Goal: Transaction & Acquisition: Purchase product/service

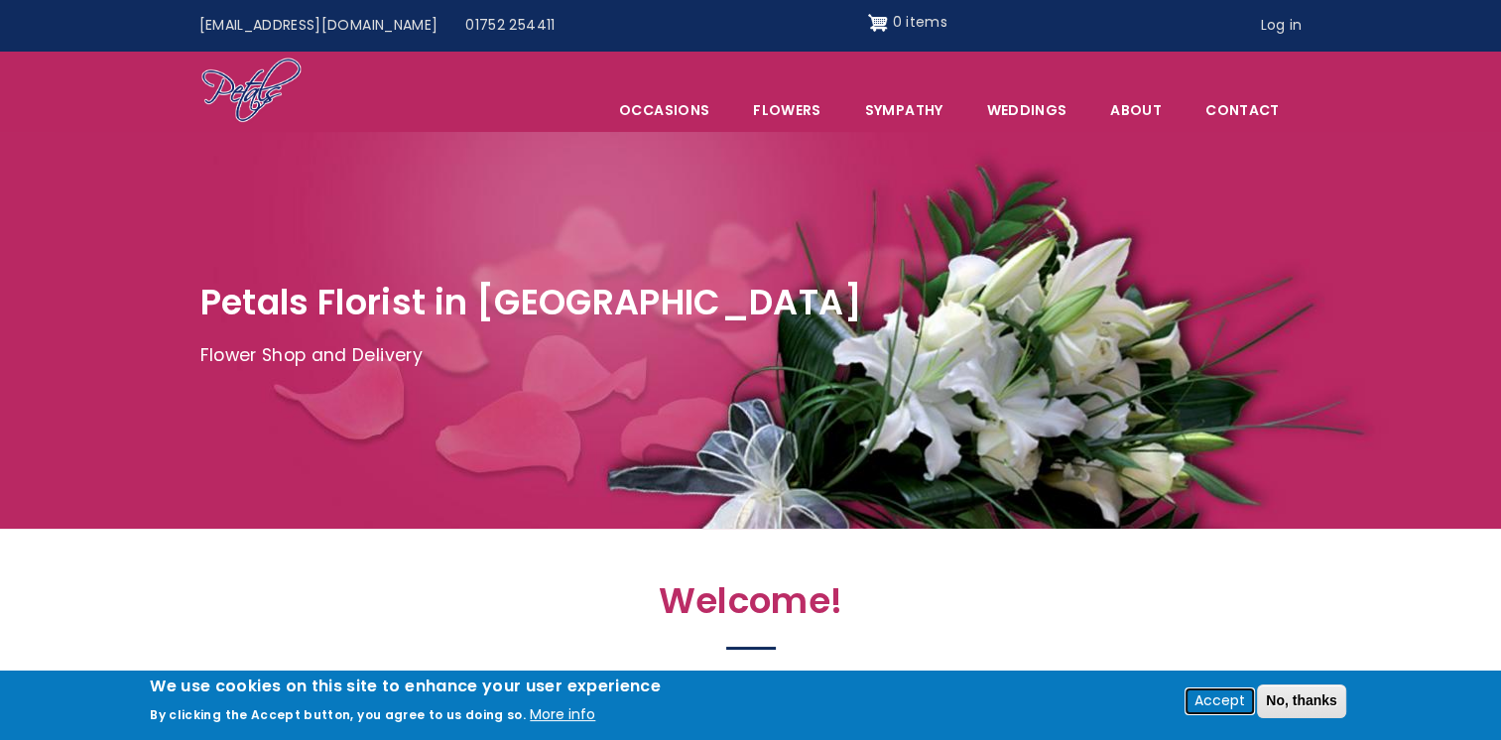
click at [1227, 702] on button "Accept" at bounding box center [1220, 702] width 66 height 24
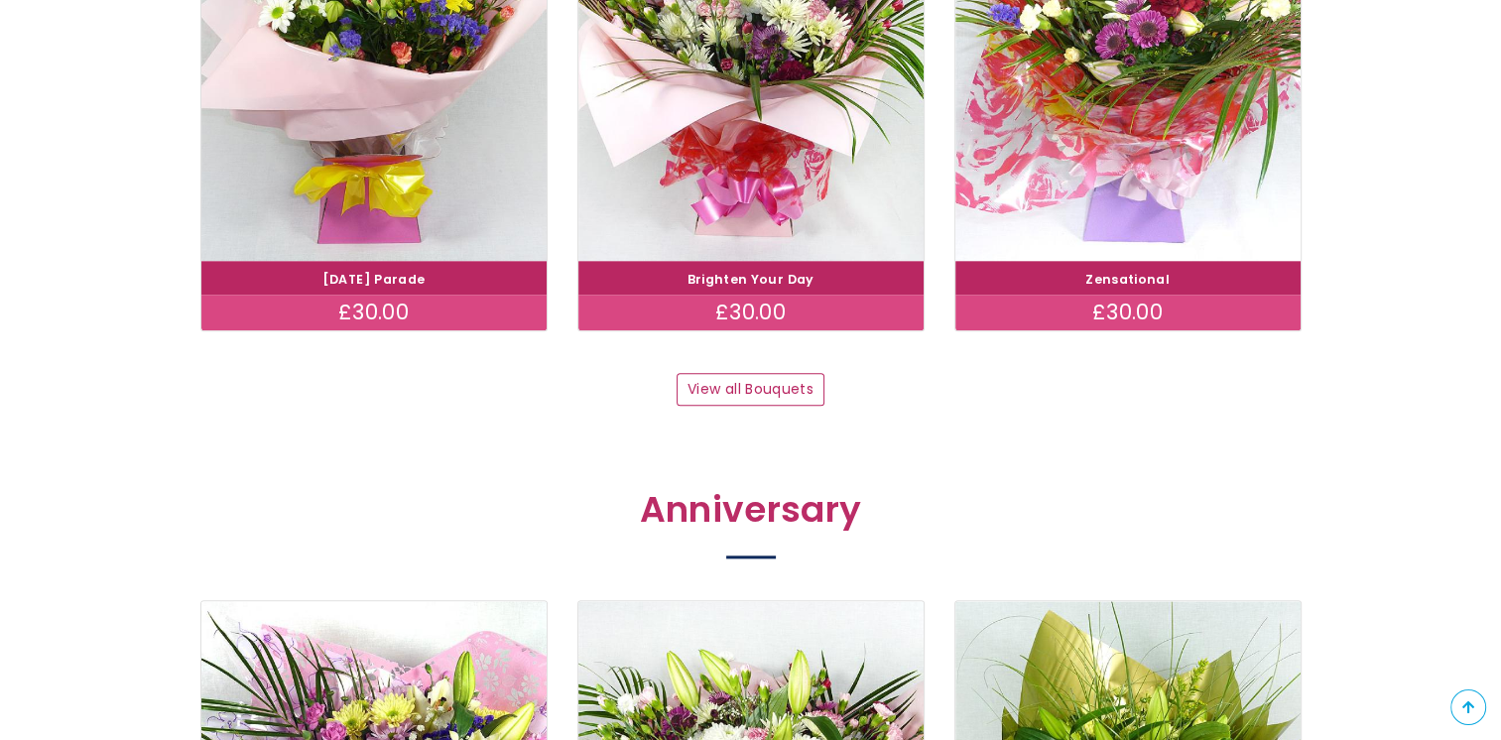
scroll to position [2084, 0]
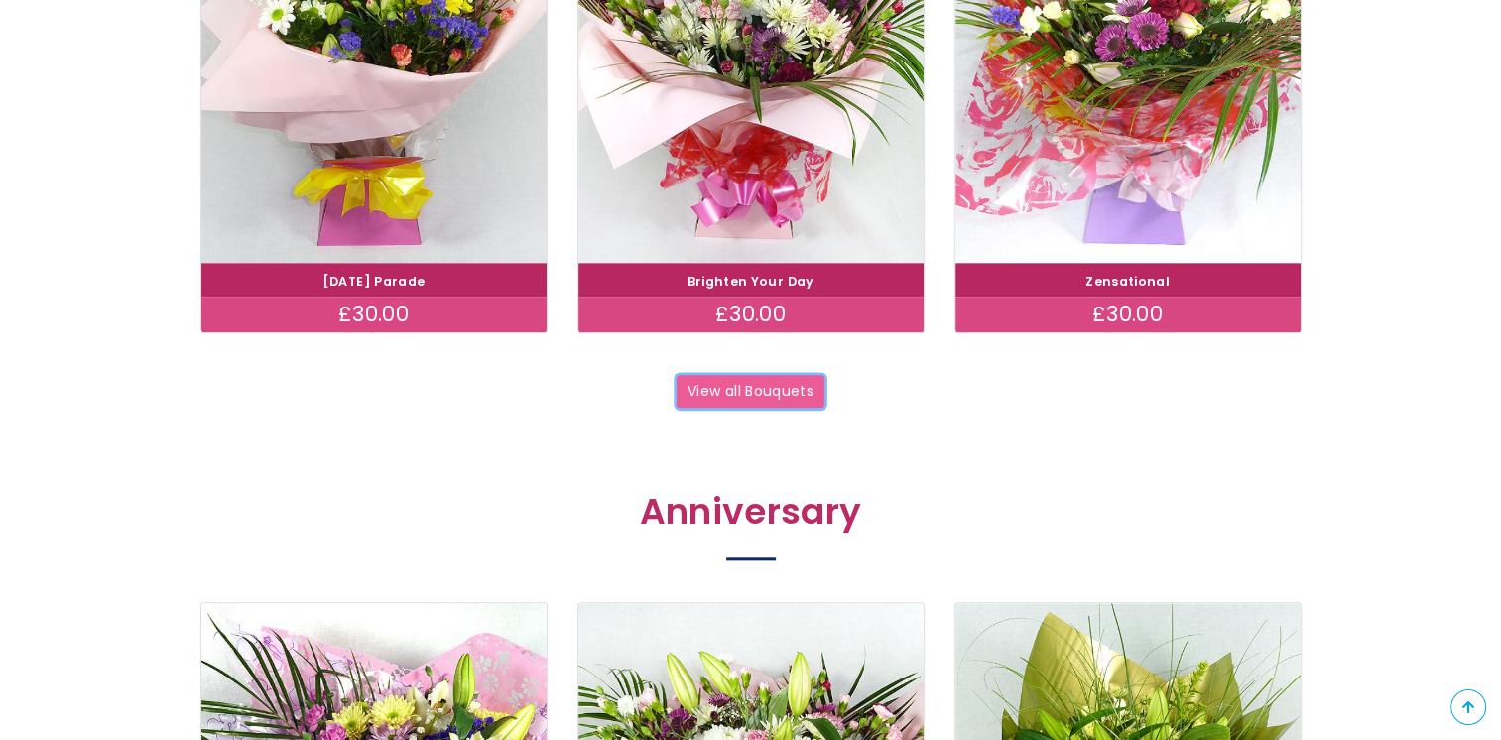
click at [734, 391] on link "View all Bouquets" at bounding box center [751, 392] width 149 height 34
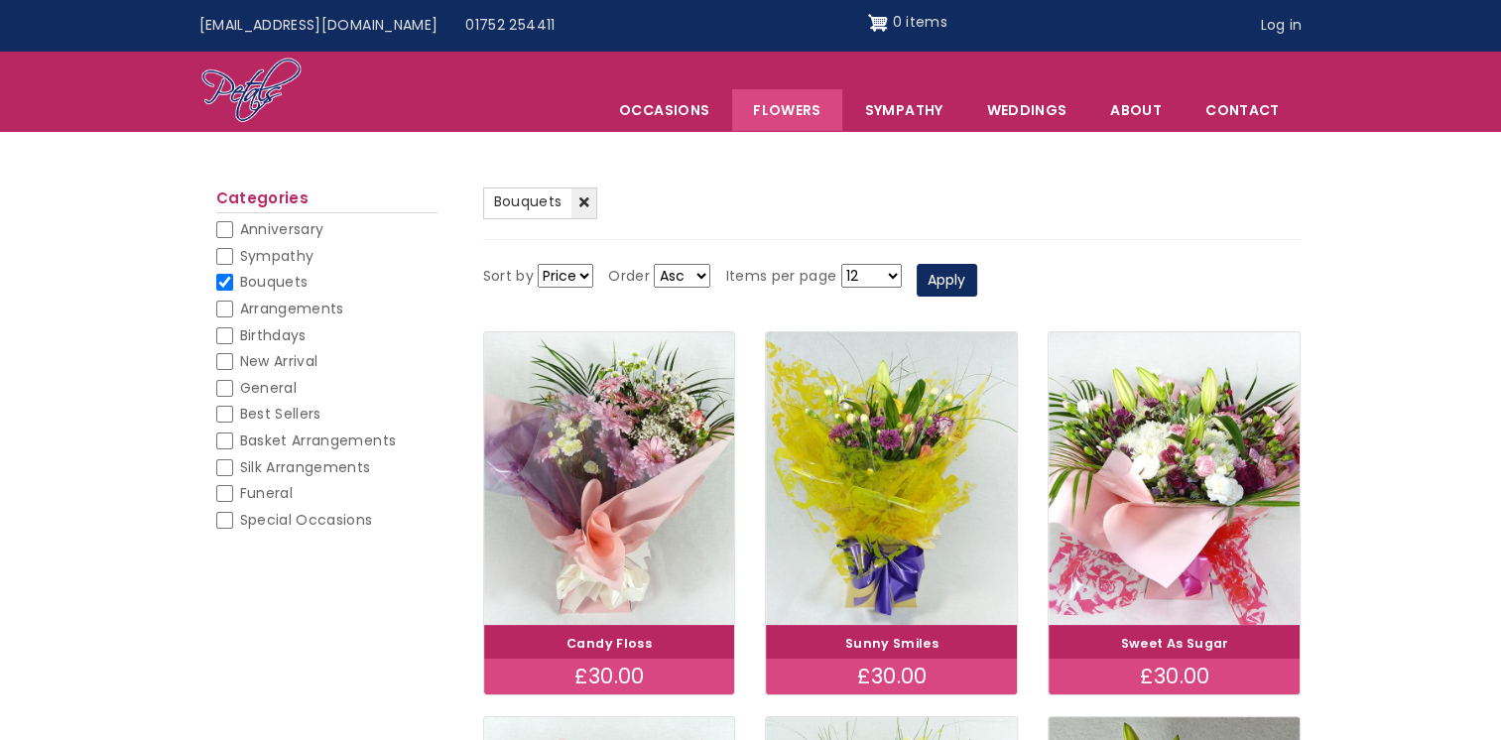
click at [587, 274] on select "Price Title" at bounding box center [566, 276] width 56 height 24
click at [587, 275] on select "Price Title" at bounding box center [566, 276] width 56 height 24
click at [290, 256] on span "Sympathy" at bounding box center [277, 256] width 74 height 20
click at [233, 256] on input "Sympathy" at bounding box center [224, 256] width 17 height 17
checkbox input "false"
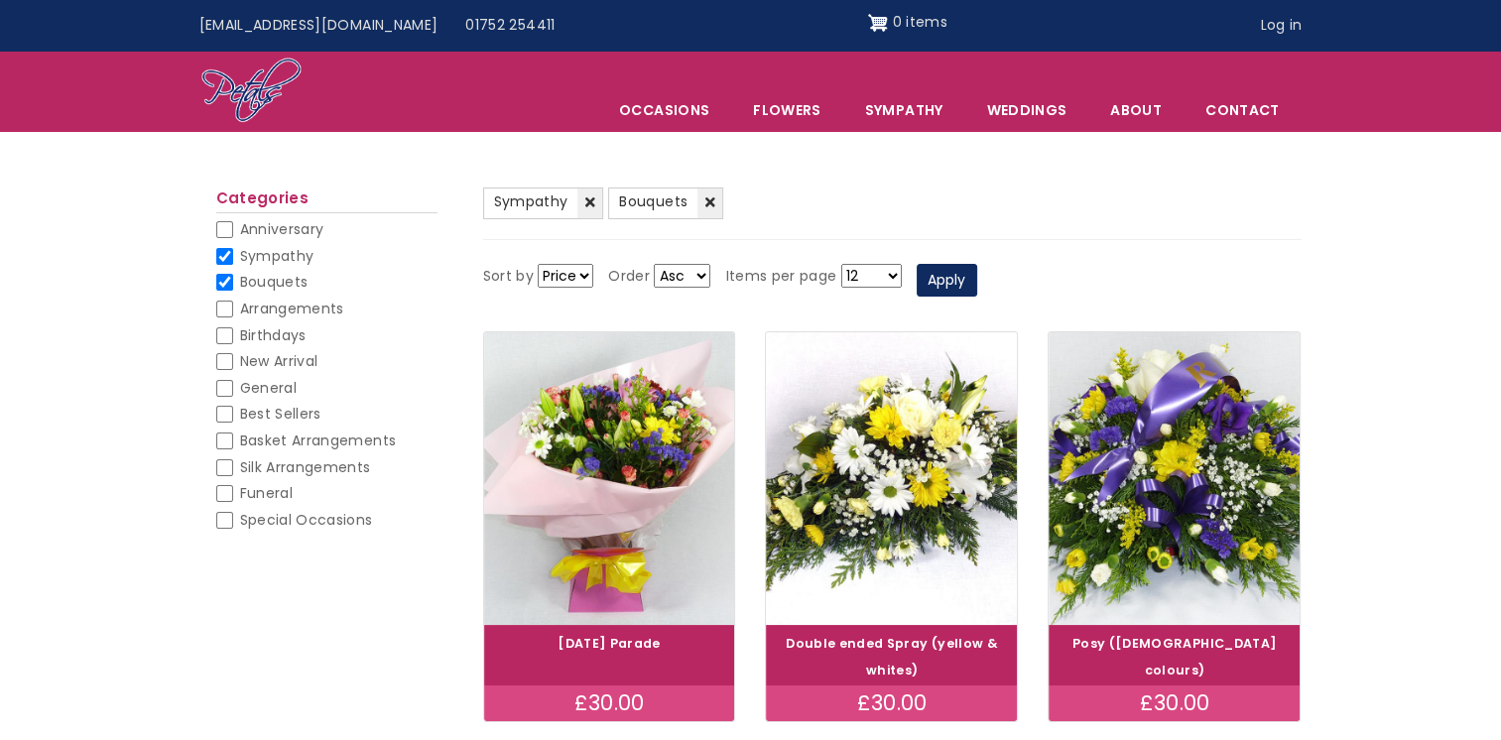
click at [226, 281] on input "Bouquets" at bounding box center [224, 282] width 17 height 17
checkbox input "false"
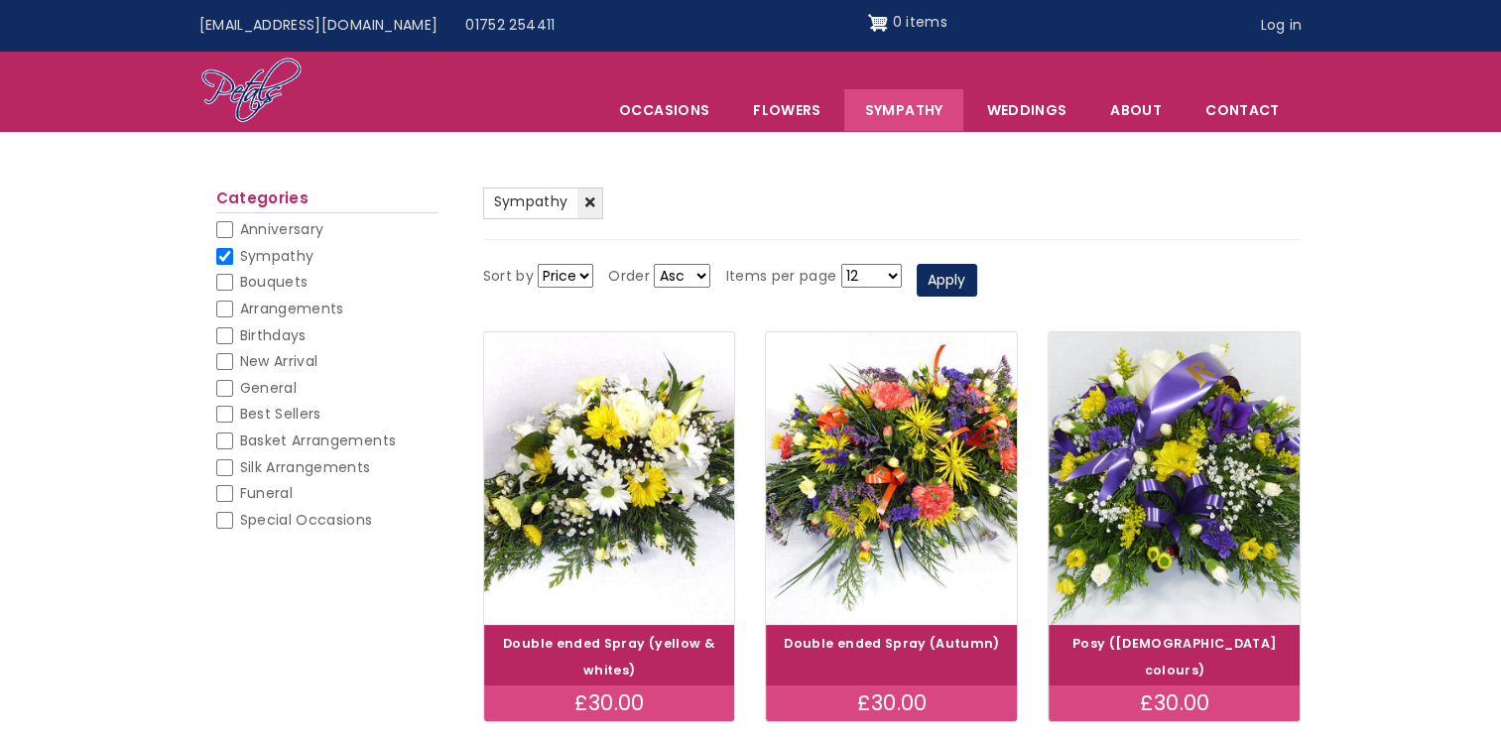
drag, startPoint x: 274, startPoint y: 280, endPoint x: 266, endPoint y: 261, distance: 20.5
click at [274, 279] on span "Bouquets" at bounding box center [274, 282] width 68 height 20
click at [233, 279] on input "Bouquets" at bounding box center [224, 282] width 17 height 17
checkbox input "false"
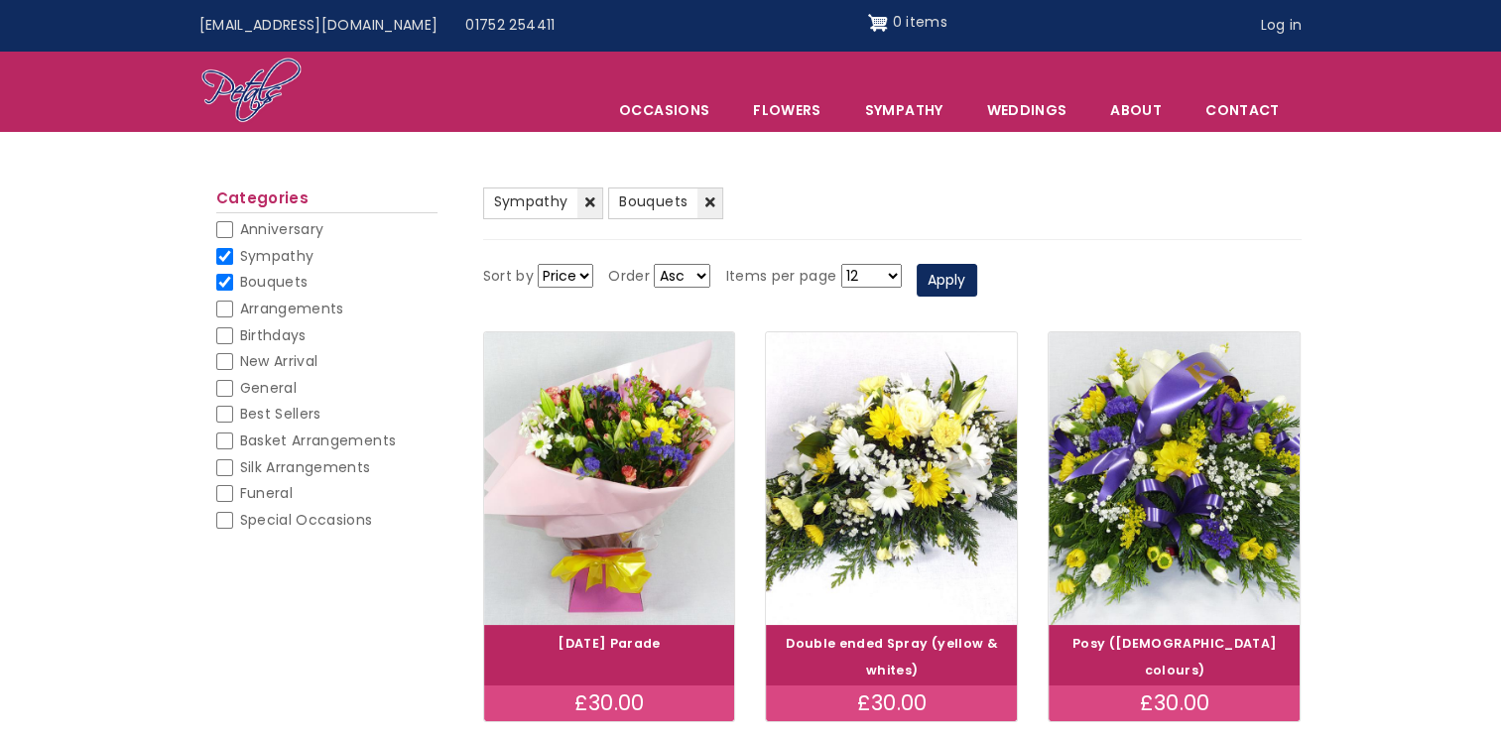
click at [256, 257] on span "Sympathy" at bounding box center [277, 256] width 74 height 20
click at [233, 257] on input "Sympathy" at bounding box center [224, 256] width 17 height 17
checkbox input "false"
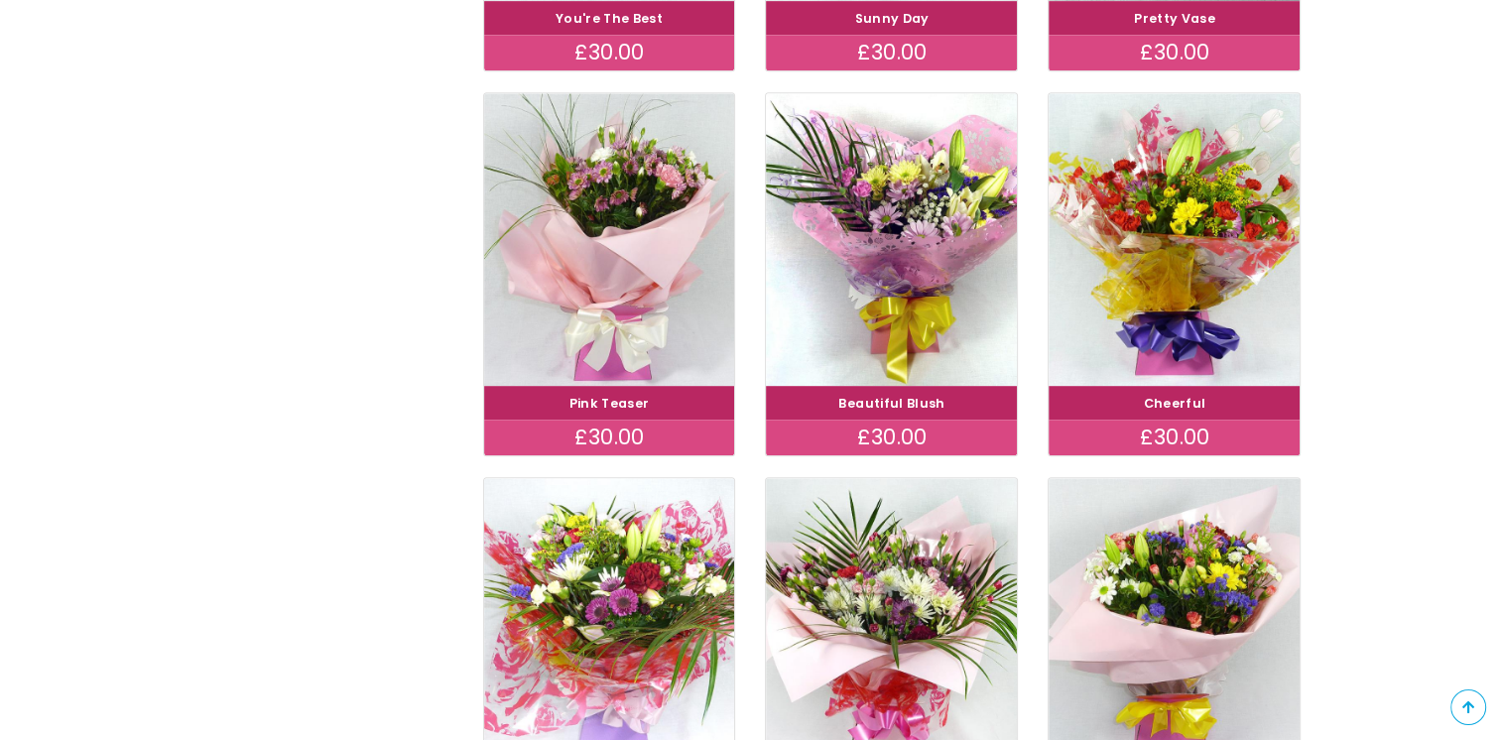
scroll to position [1290, 0]
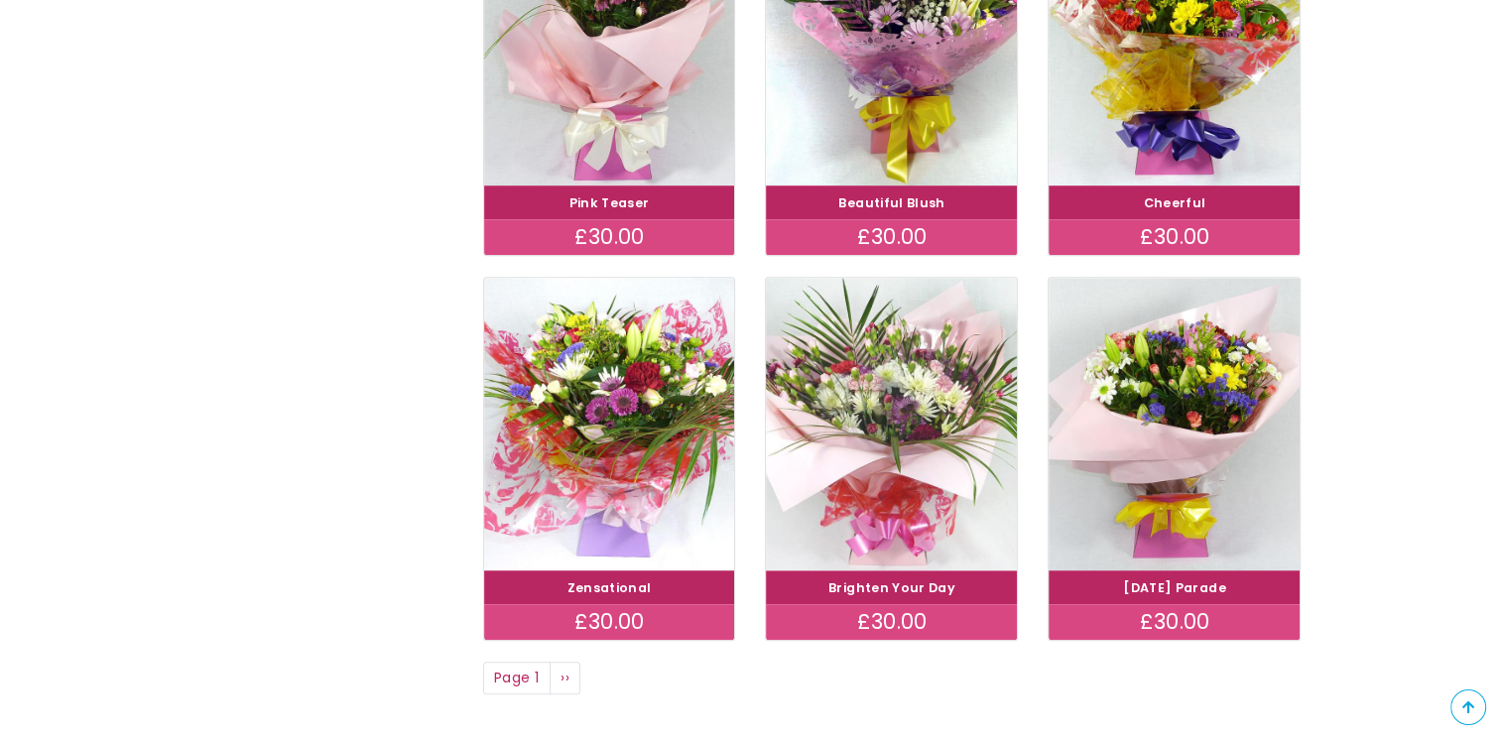
click at [929, 480] on img at bounding box center [892, 423] width 282 height 326
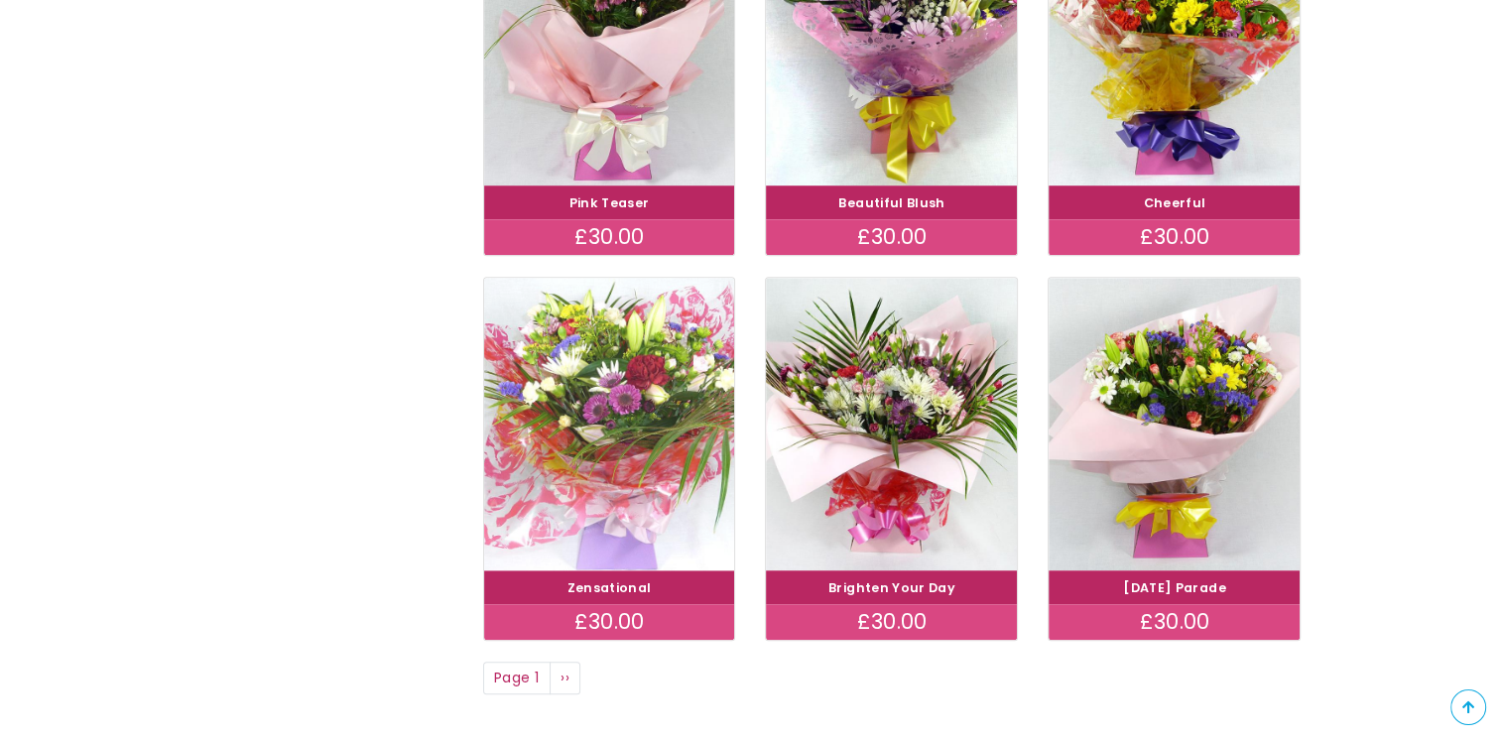
click at [601, 455] on img at bounding box center [609, 423] width 282 height 326
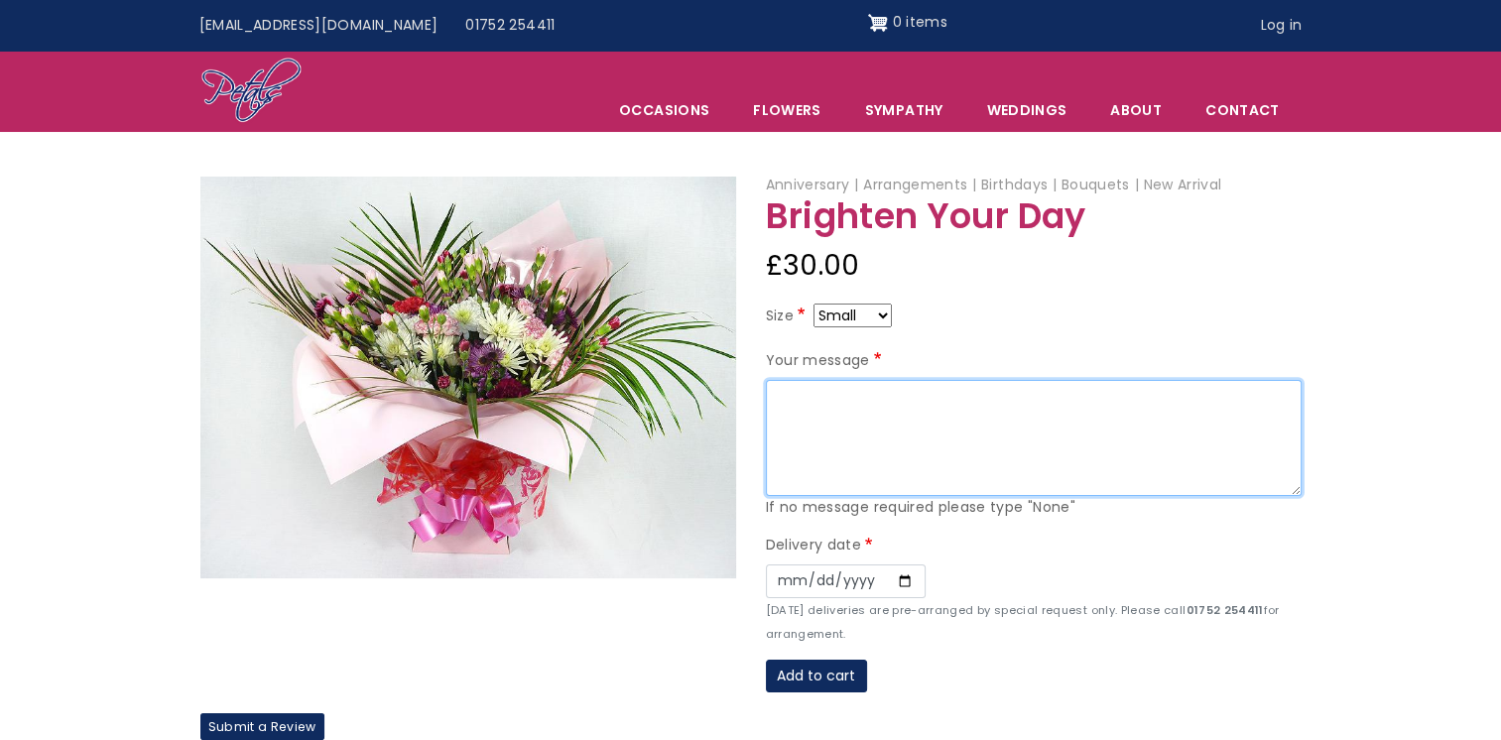
click at [902, 419] on textarea "Your message" at bounding box center [1034, 438] width 536 height 117
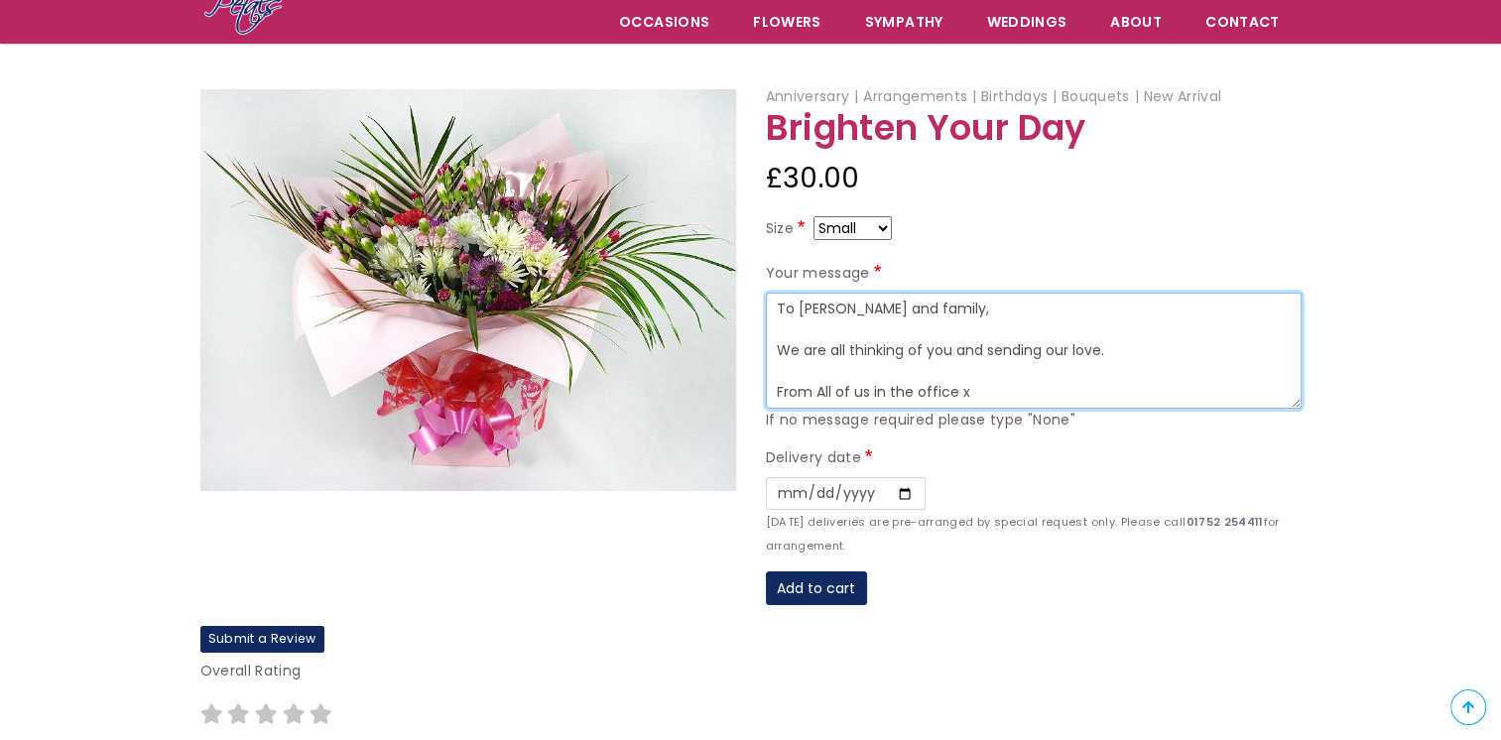
scroll to position [198, 0]
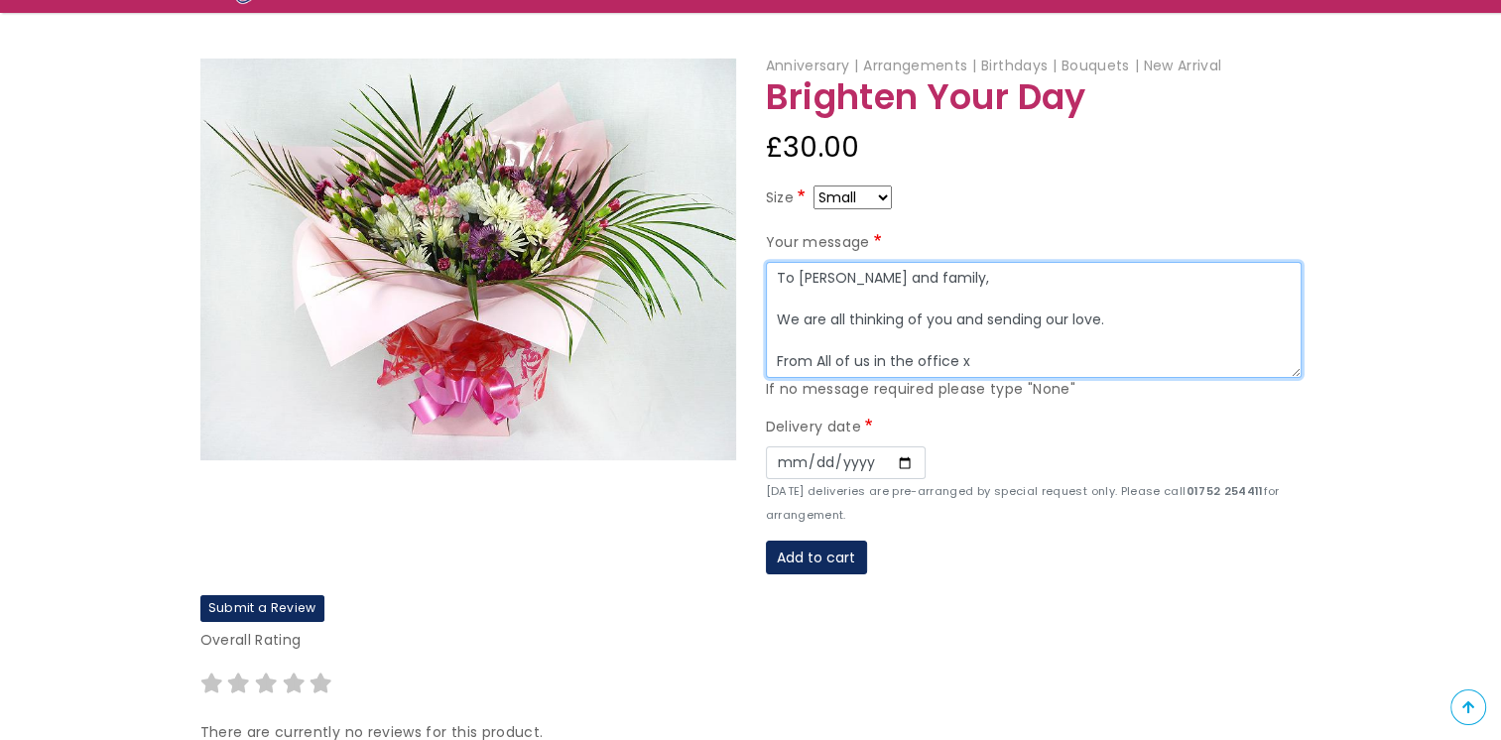
type textarea "To Tanya and family, We are all thinking of you and sending our love. From All …"
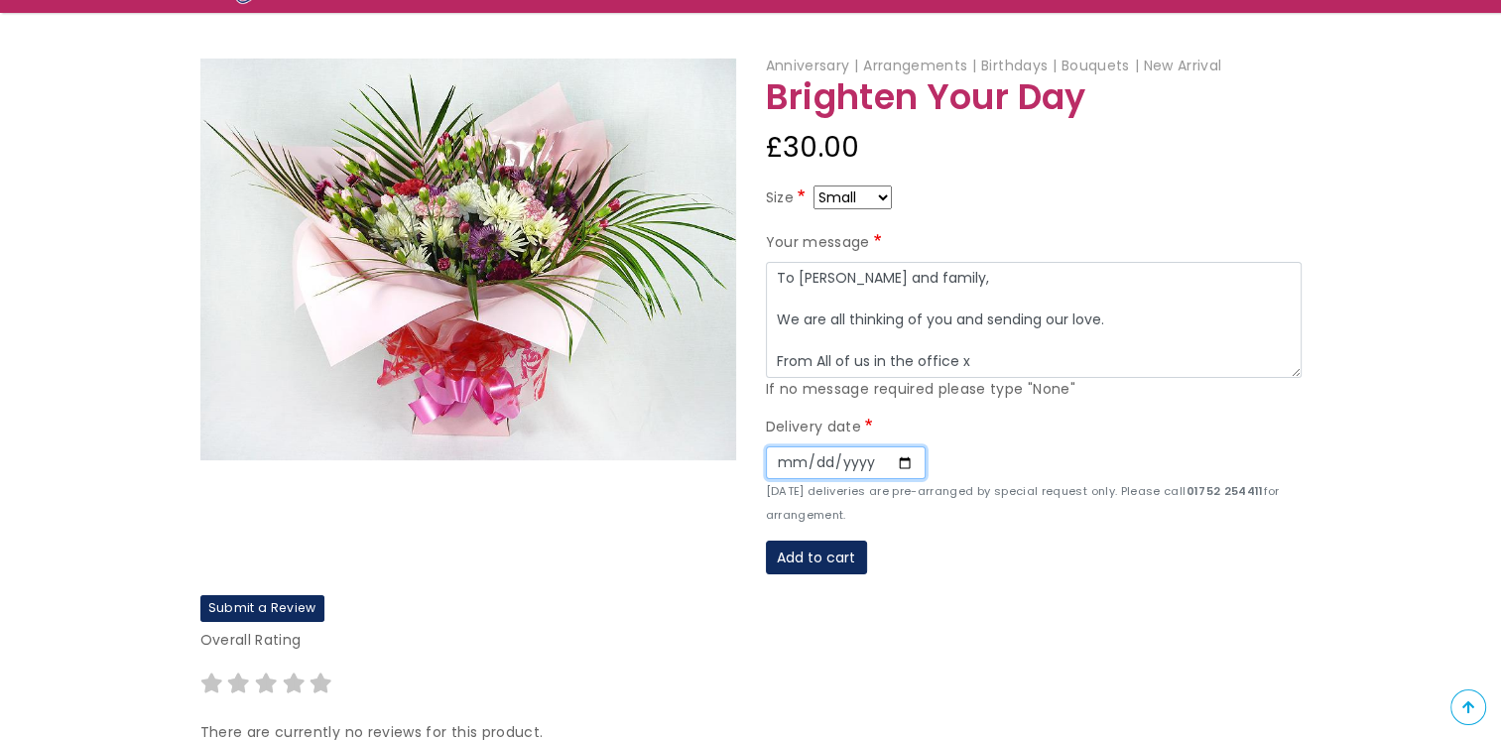
click at [897, 459] on input "Date" at bounding box center [846, 464] width 160 height 34
click at [898, 458] on input "2025-09-16" at bounding box center [846, 464] width 160 height 34
type input "2025-09-17"
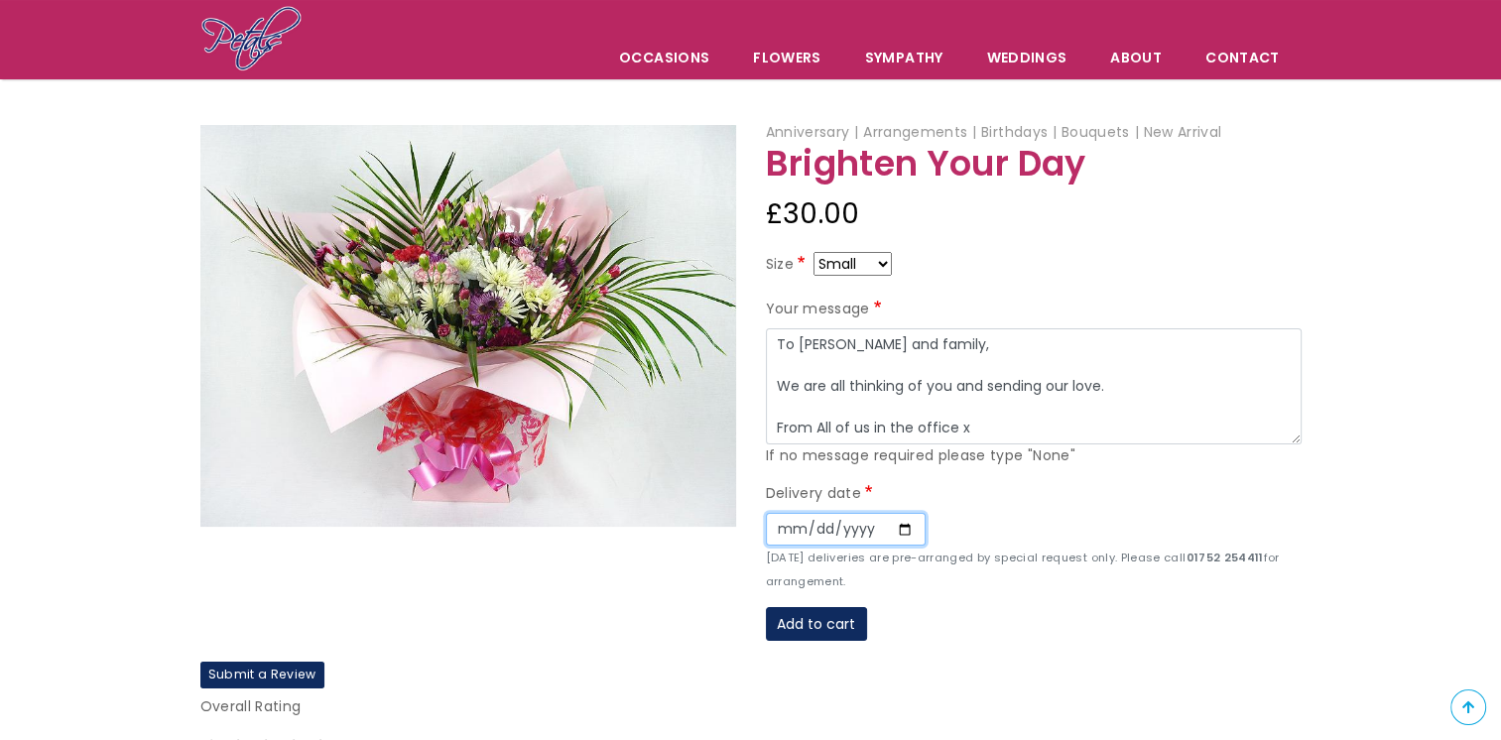
scroll to position [99, 0]
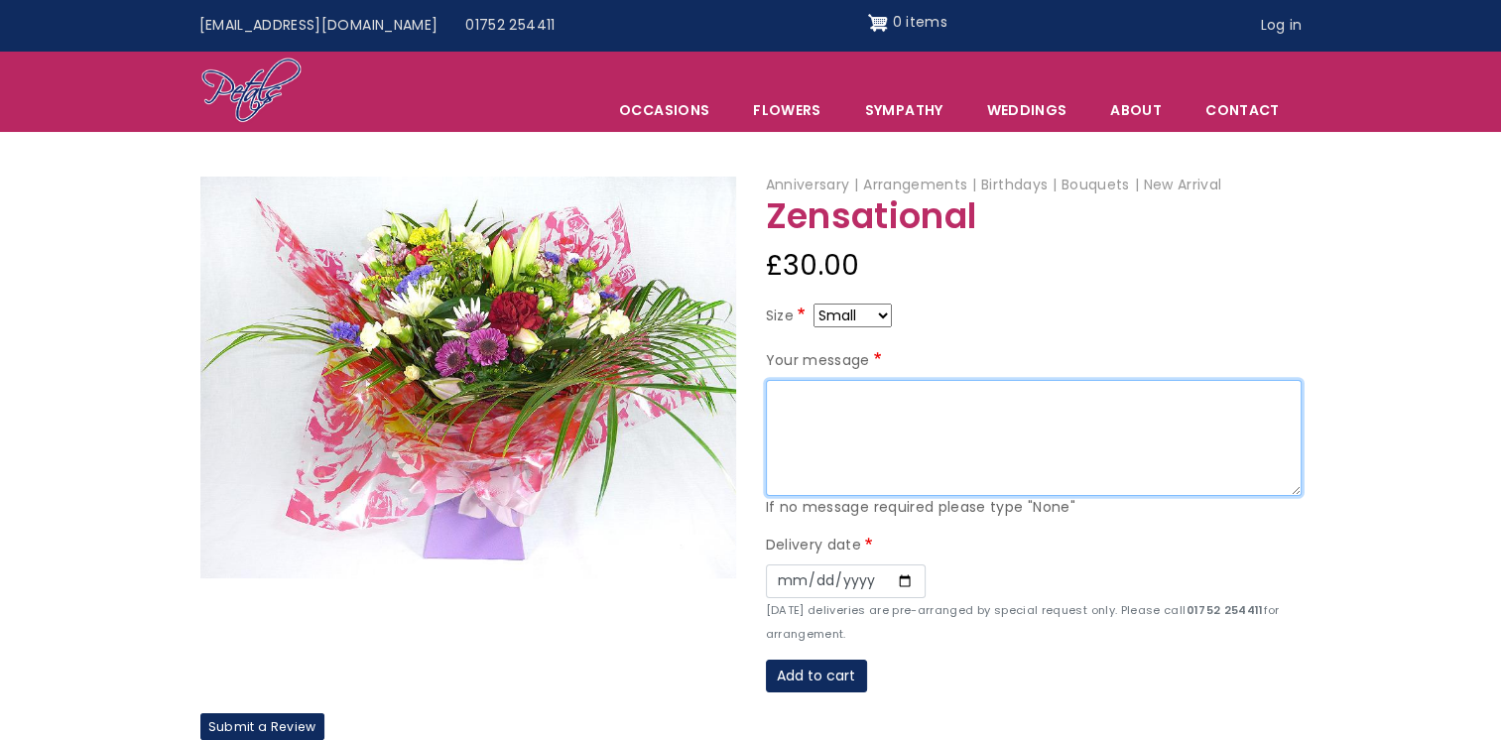
click at [806, 398] on textarea "Your message" at bounding box center [1034, 438] width 536 height 117
type textarea "|"
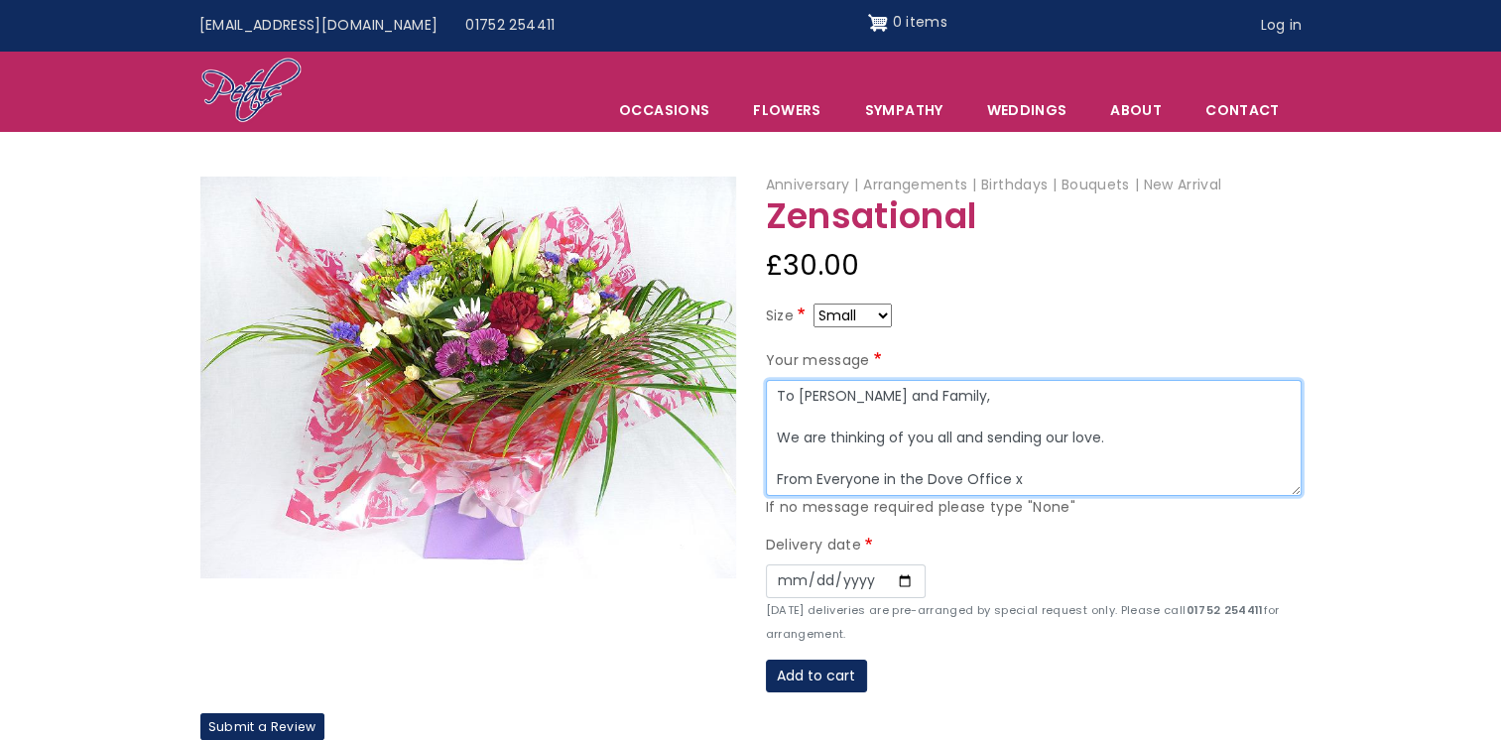
type textarea "To Tanya and Family, We are thinking of you all and sending our love. From Ever…"
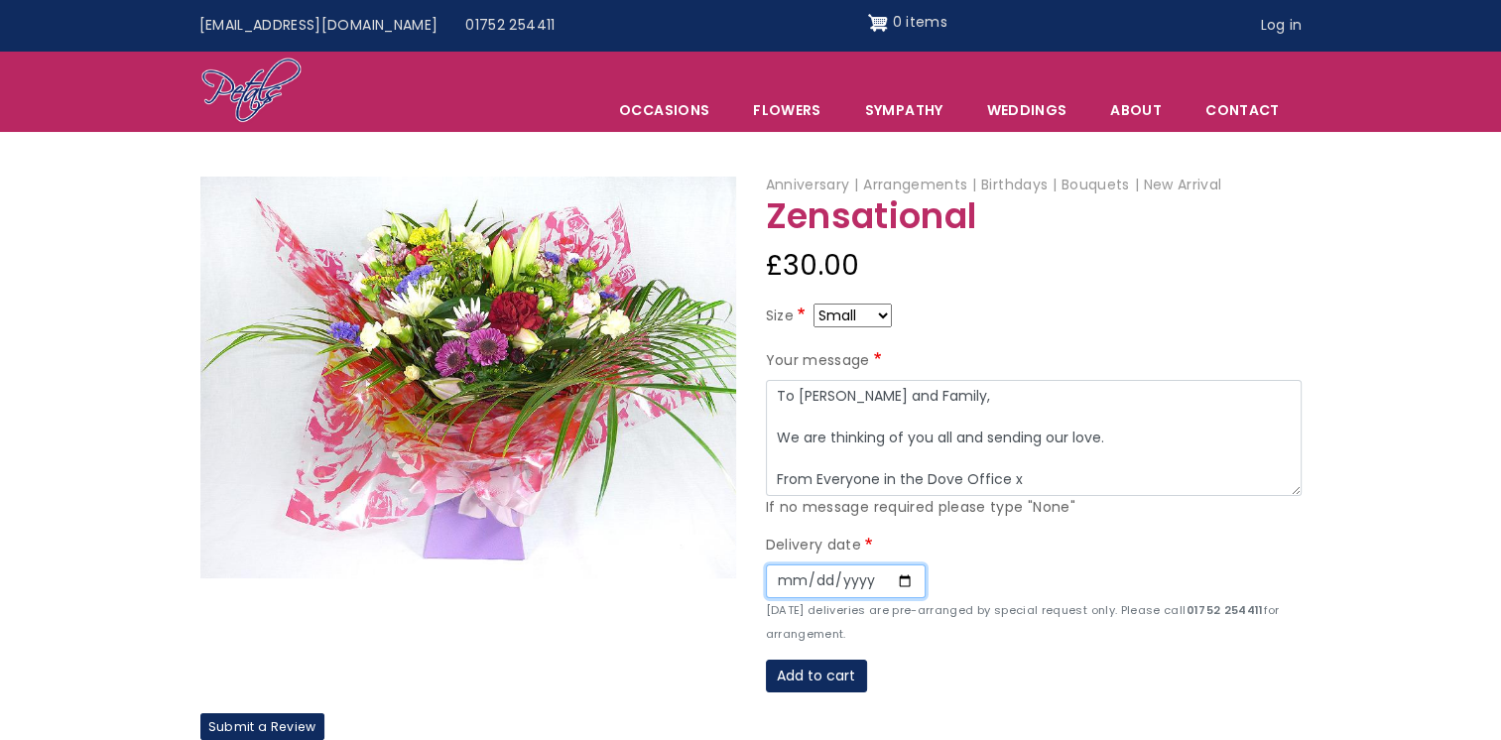
click at [901, 577] on input "Date" at bounding box center [846, 582] width 160 height 34
type input "2025-09-17"
click at [827, 677] on button "Add to cart" at bounding box center [816, 677] width 101 height 34
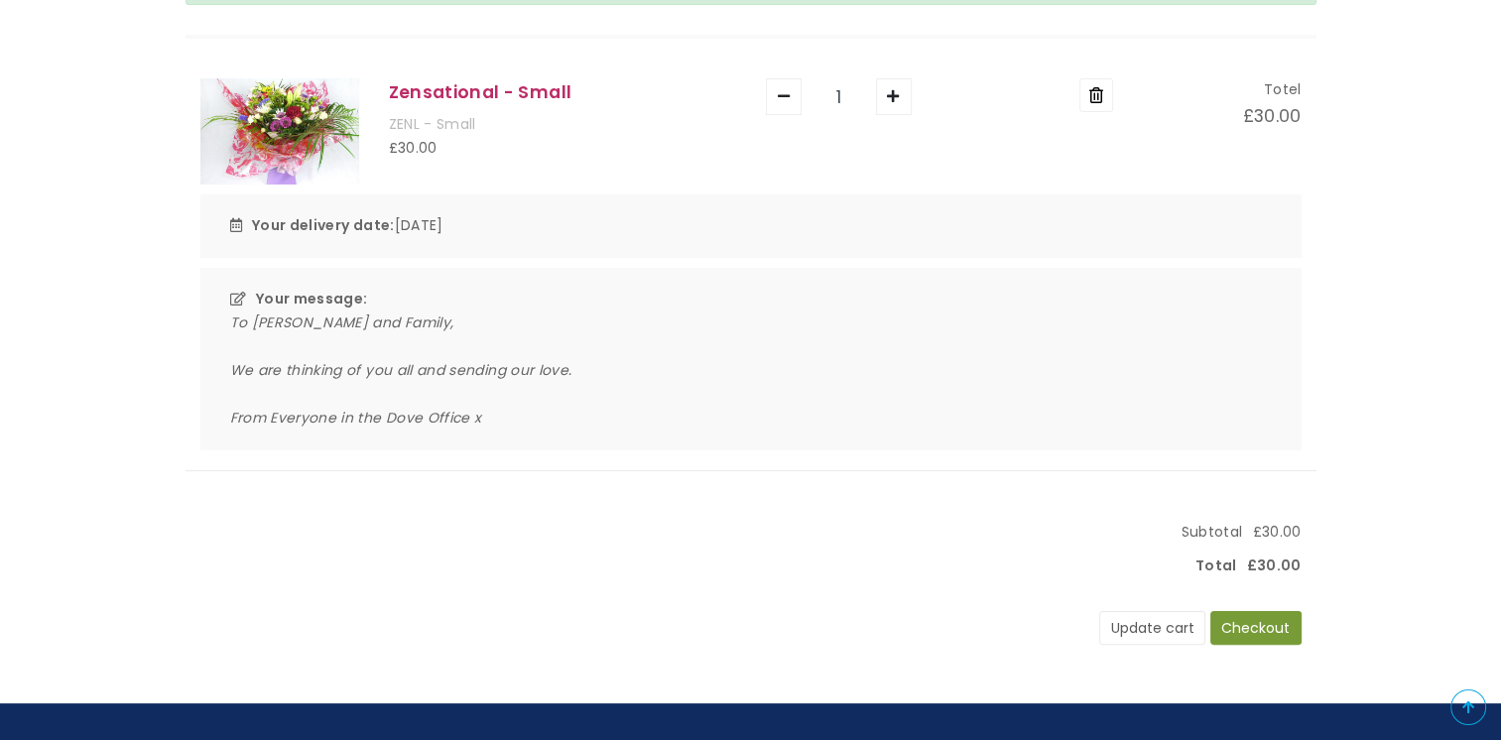
scroll to position [298, 0]
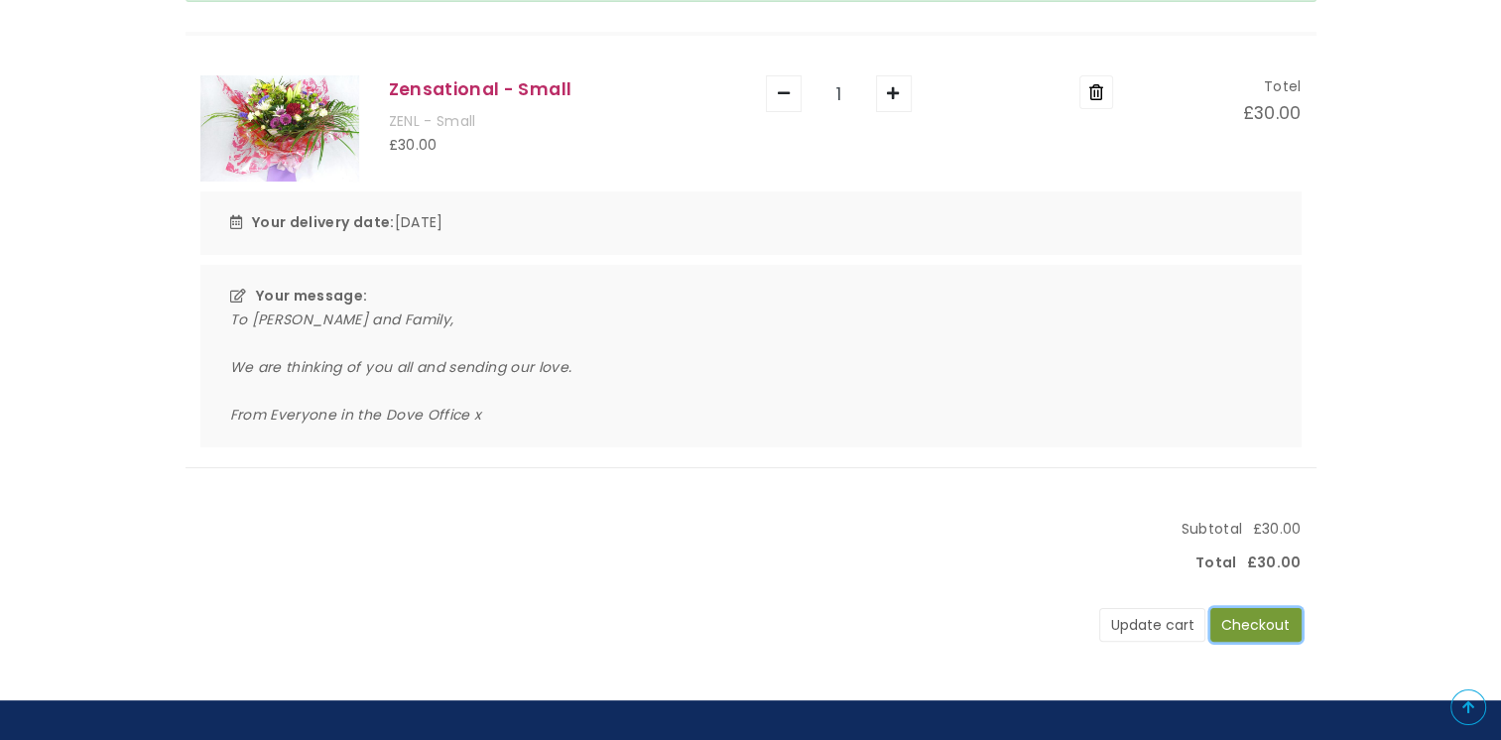
click at [1254, 627] on button "Checkout" at bounding box center [1256, 625] width 91 height 34
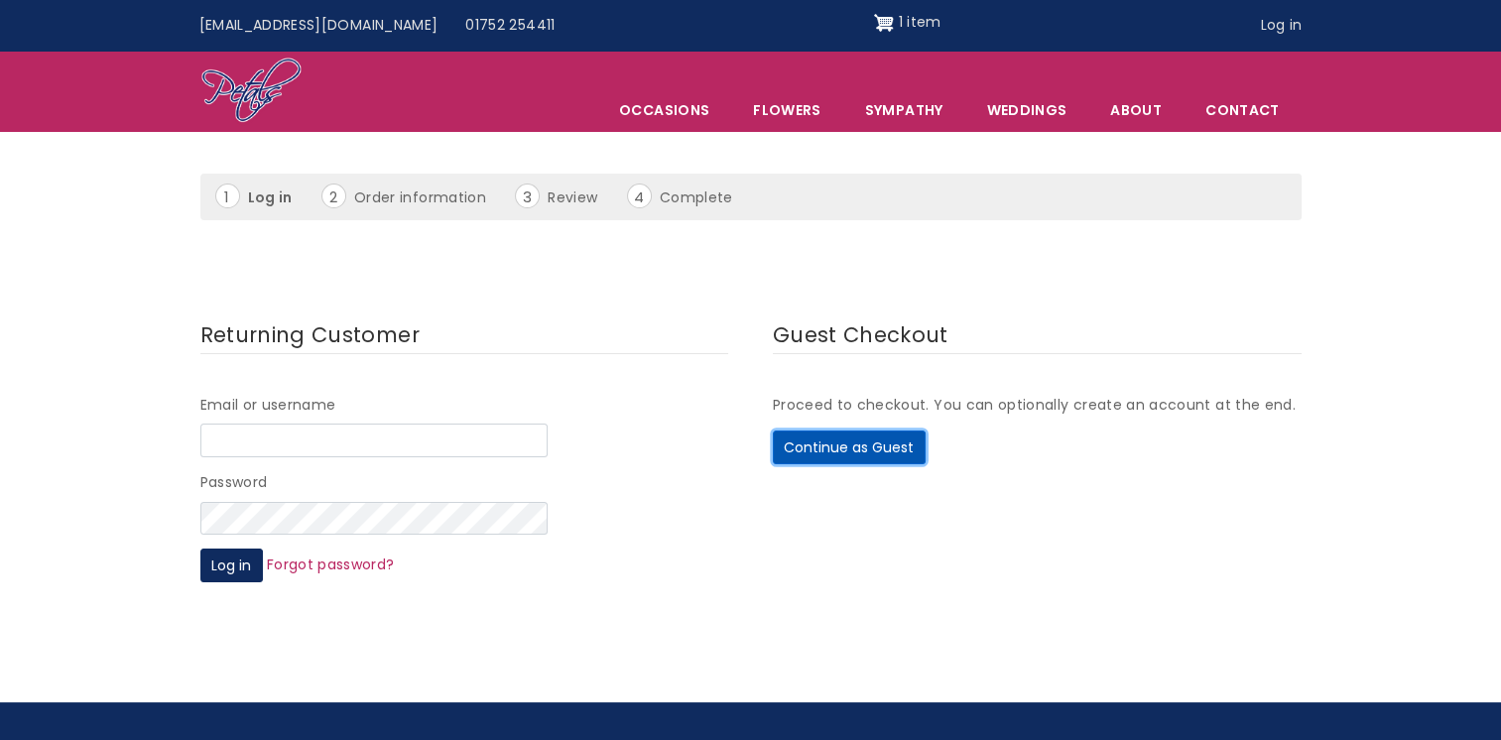
click at [864, 447] on button "Continue as Guest" at bounding box center [849, 448] width 153 height 34
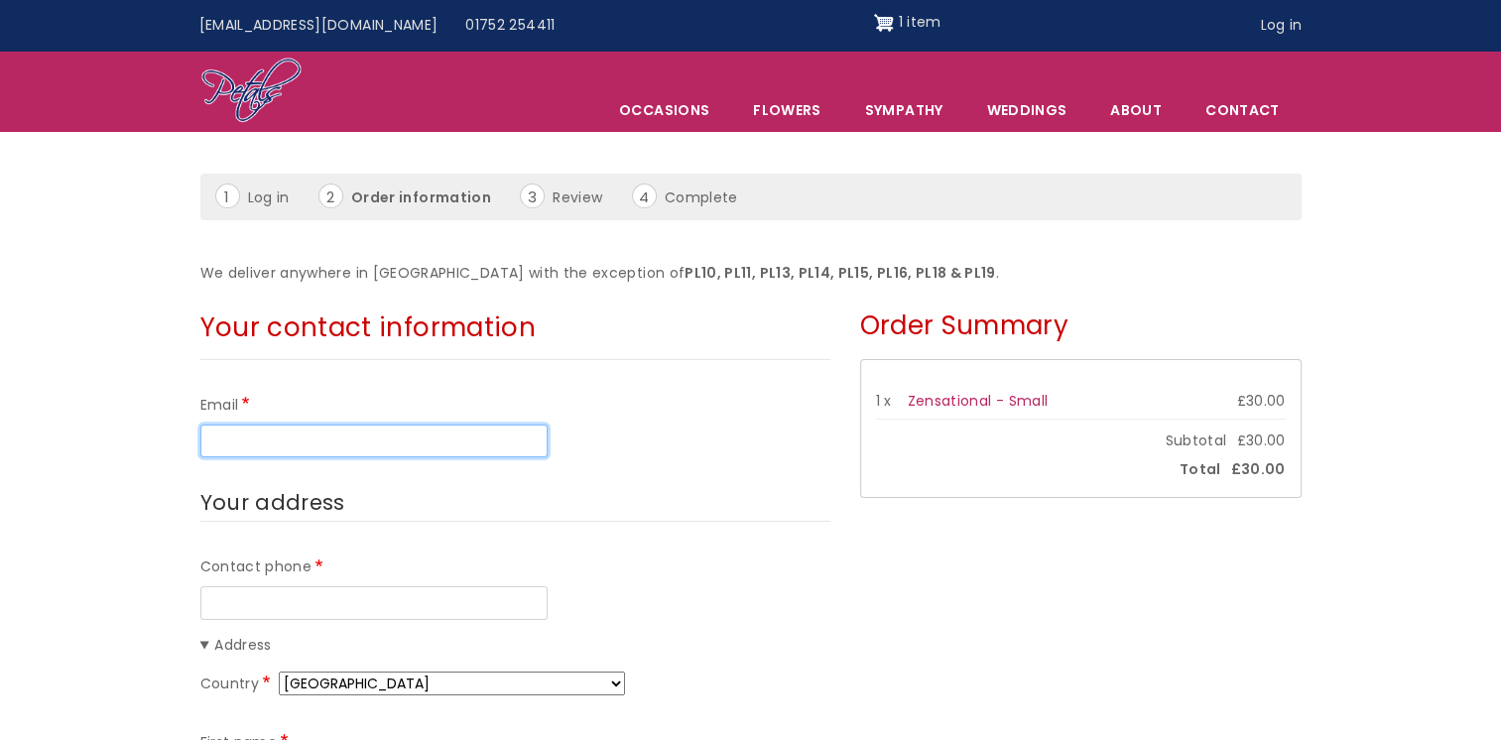
click at [398, 454] on input "Email" at bounding box center [373, 442] width 347 height 34
type input "[PERSON_NAME][EMAIL_ADDRESS][PERSON_NAME][DOMAIN_NAME]"
type input "0175267684"
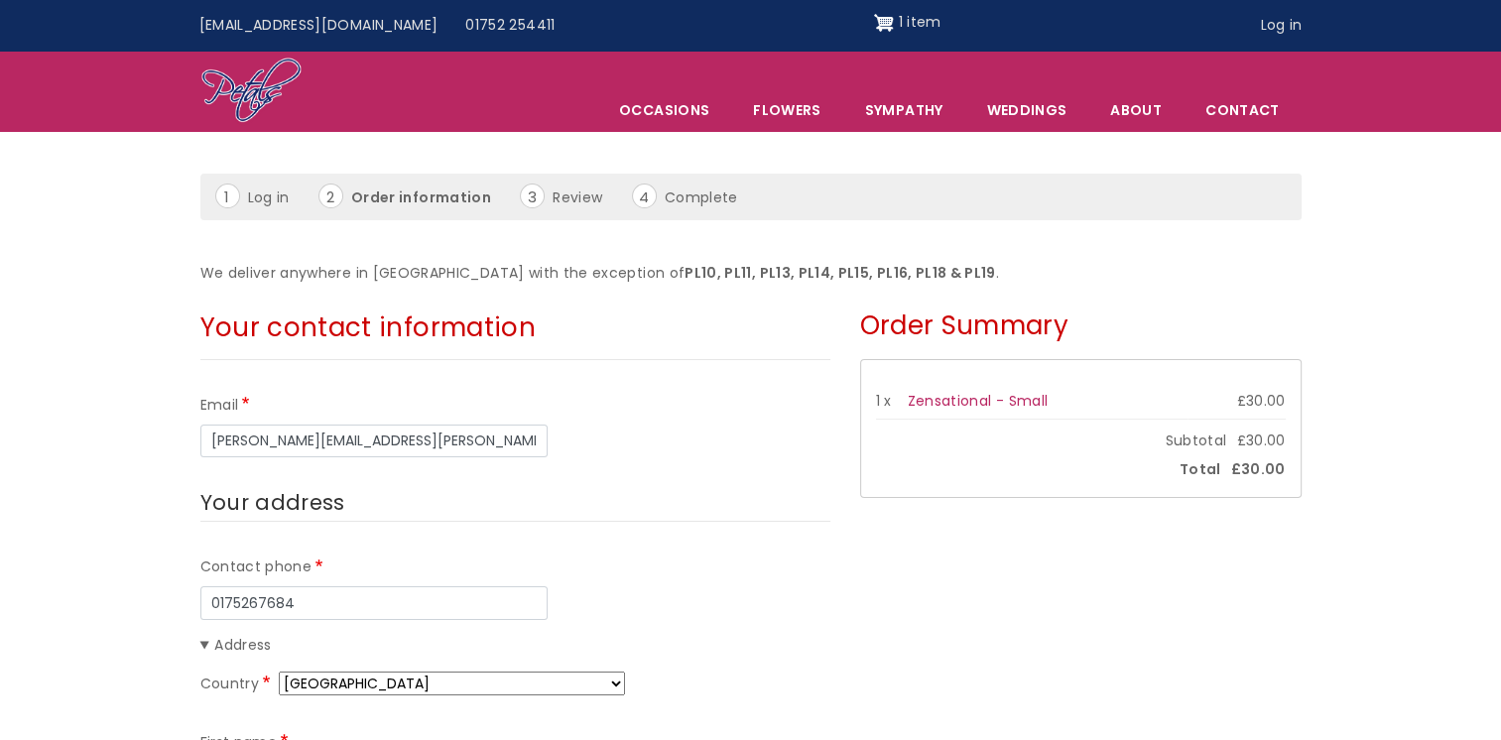
type input "[PERSON_NAME]"
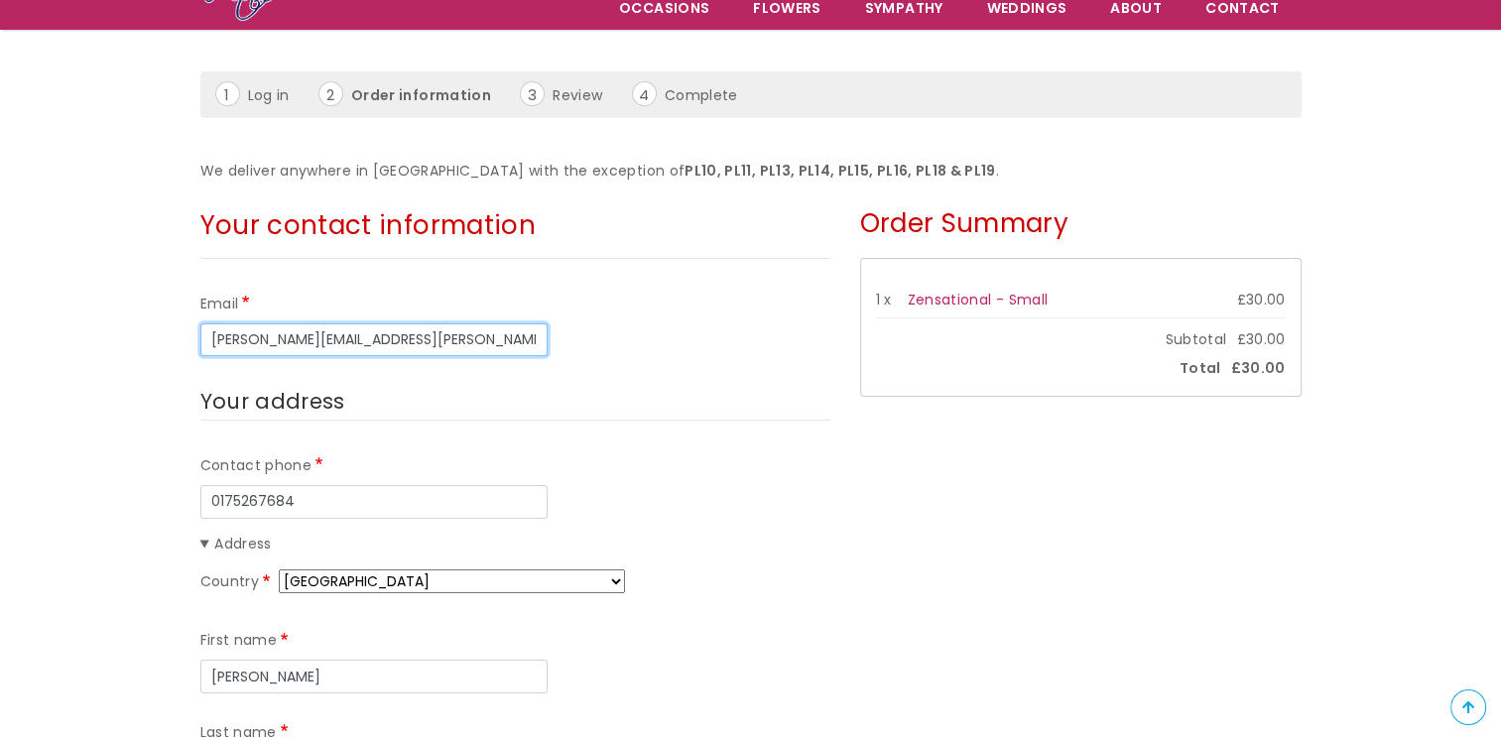
scroll to position [198, 0]
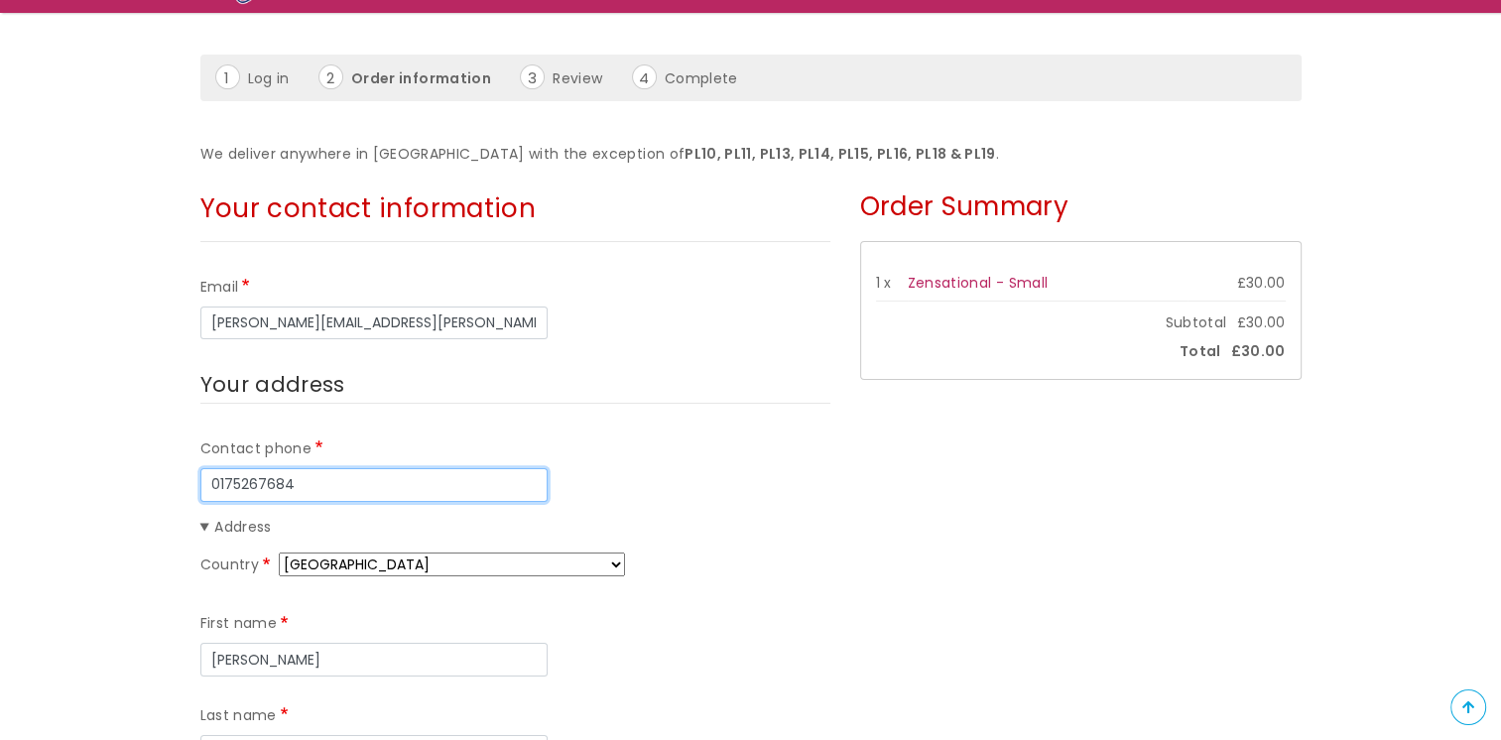
click at [318, 479] on input "0175267684" at bounding box center [373, 485] width 347 height 34
type input "07715063524"
click at [647, 390] on legend "Your address" at bounding box center [515, 385] width 630 height 37
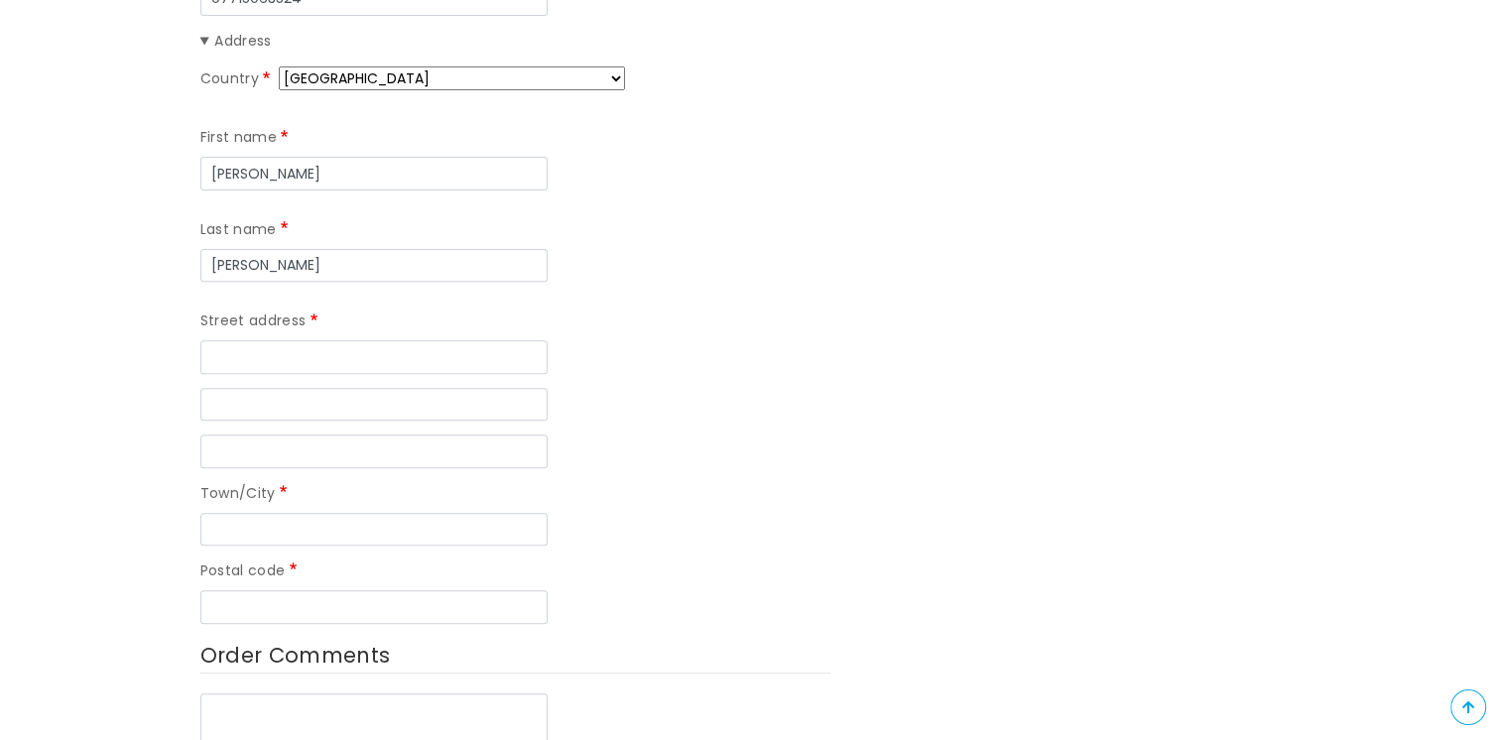
scroll to position [695, 0]
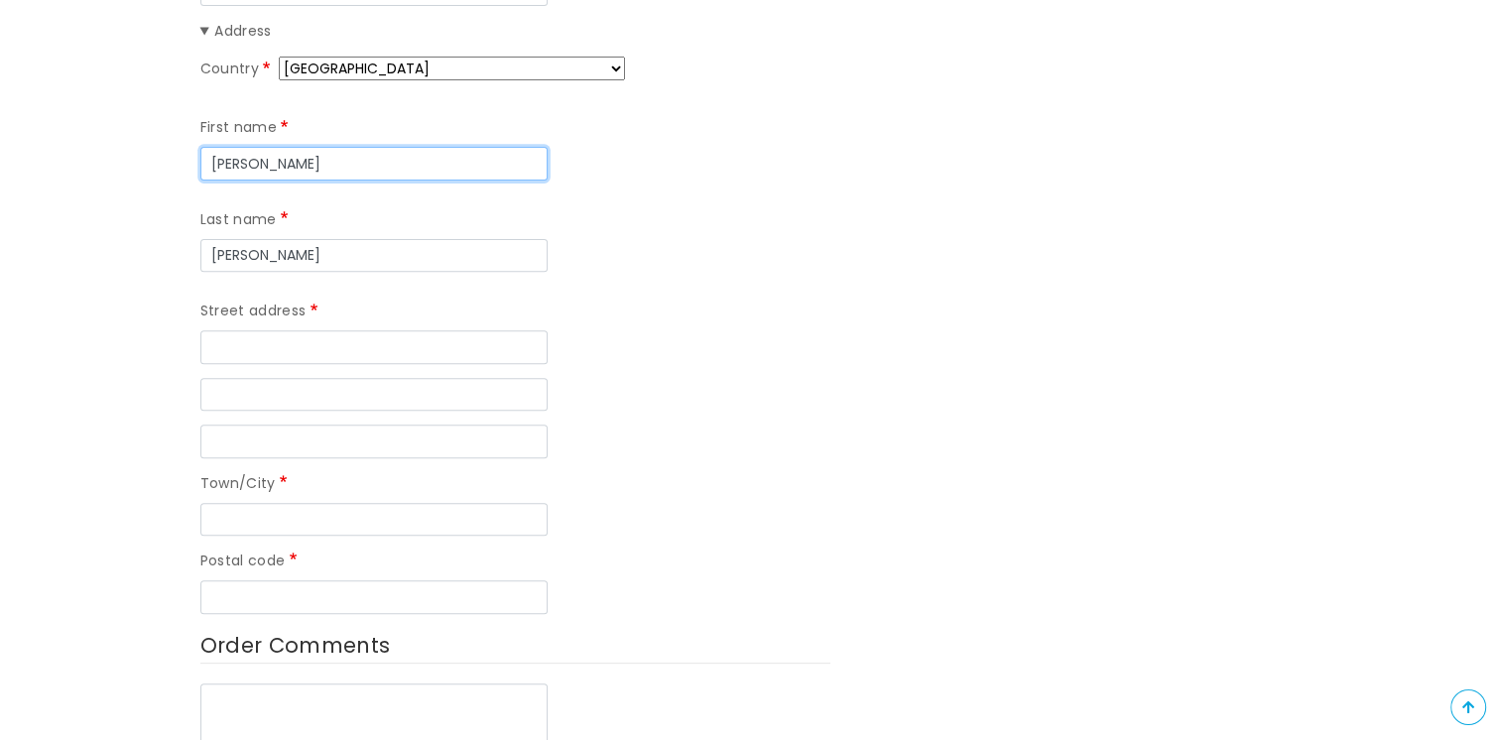
click at [303, 156] on input "Ellie" at bounding box center [373, 164] width 347 height 34
drag, startPoint x: 166, startPoint y: 216, endPoint x: 205, endPoint y: 256, distance: 56.1
click at [165, 216] on form "Your contact information Email ellie.brewster@thedoveproject.co.uk Your address…" at bounding box center [750, 745] width 1501 height 2123
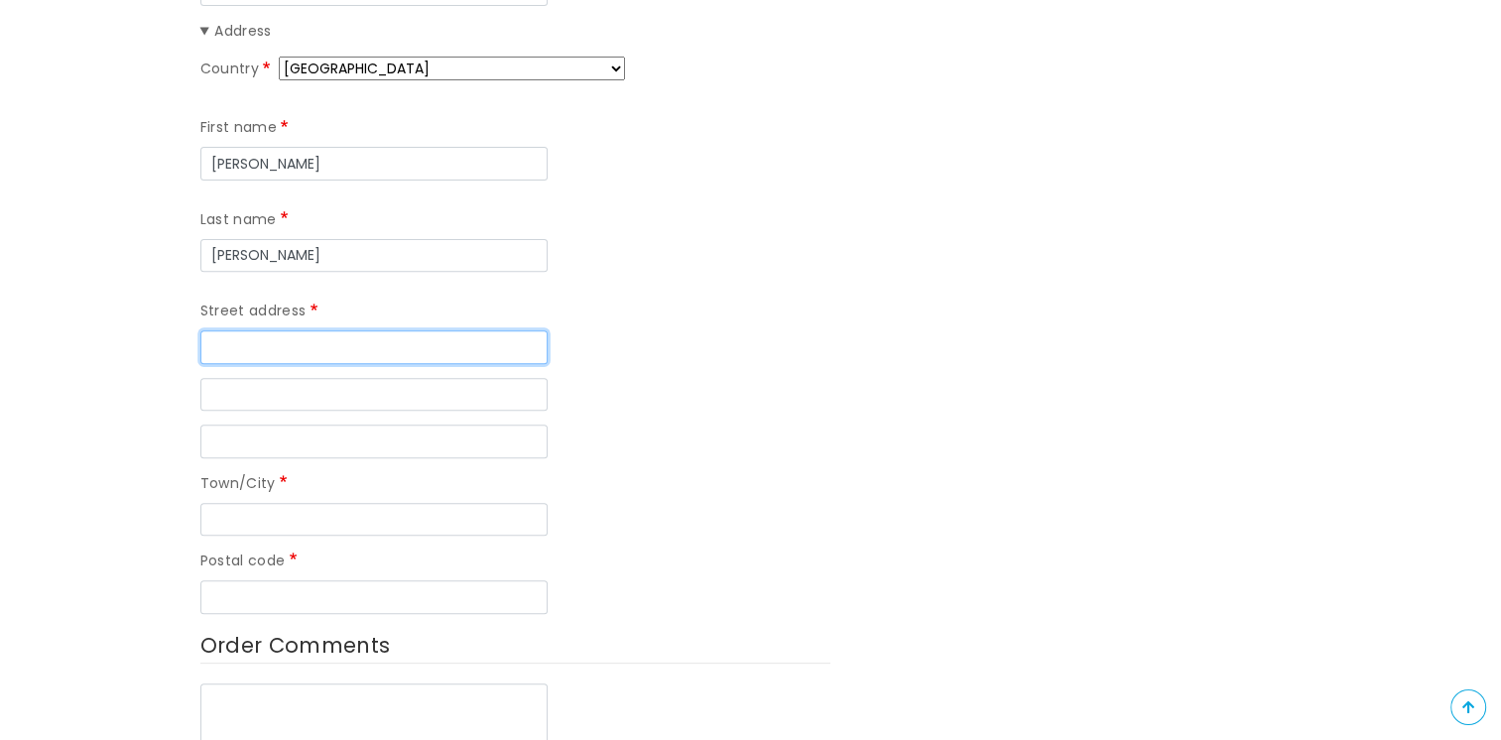
click at [245, 330] on input "Street address" at bounding box center [373, 347] width 347 height 34
type input "7 The Crescent"
type input "Plymouth"
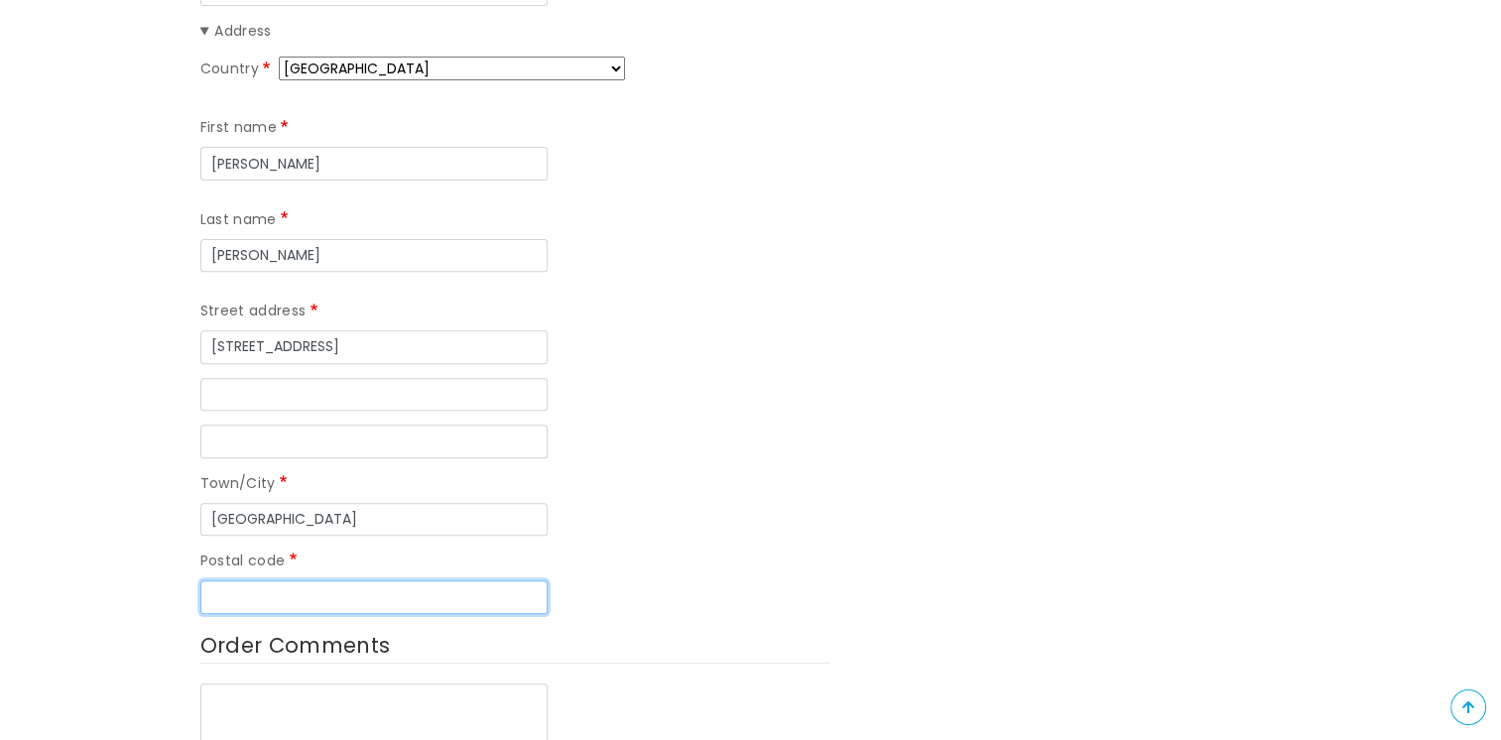
type input "PL1 3AB"
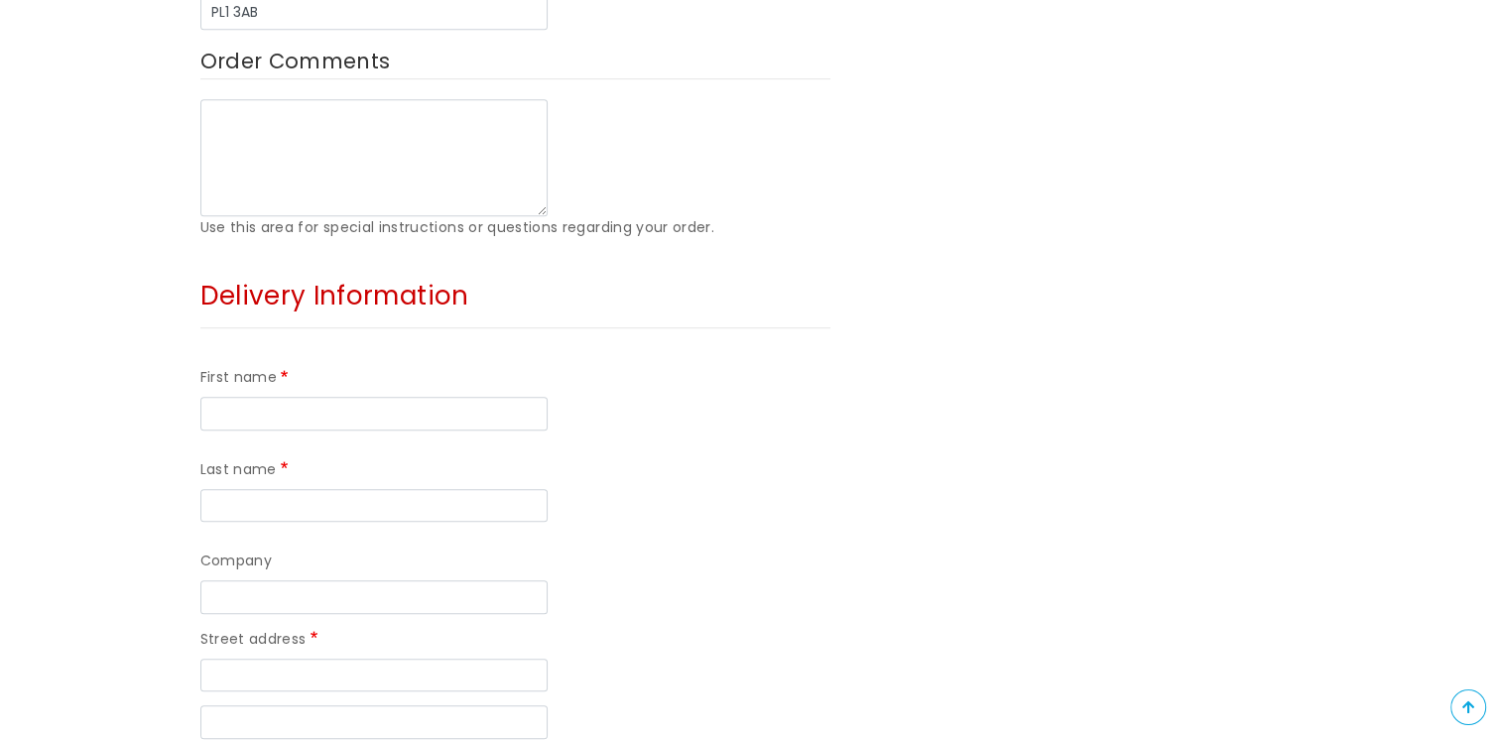
scroll to position [1290, 0]
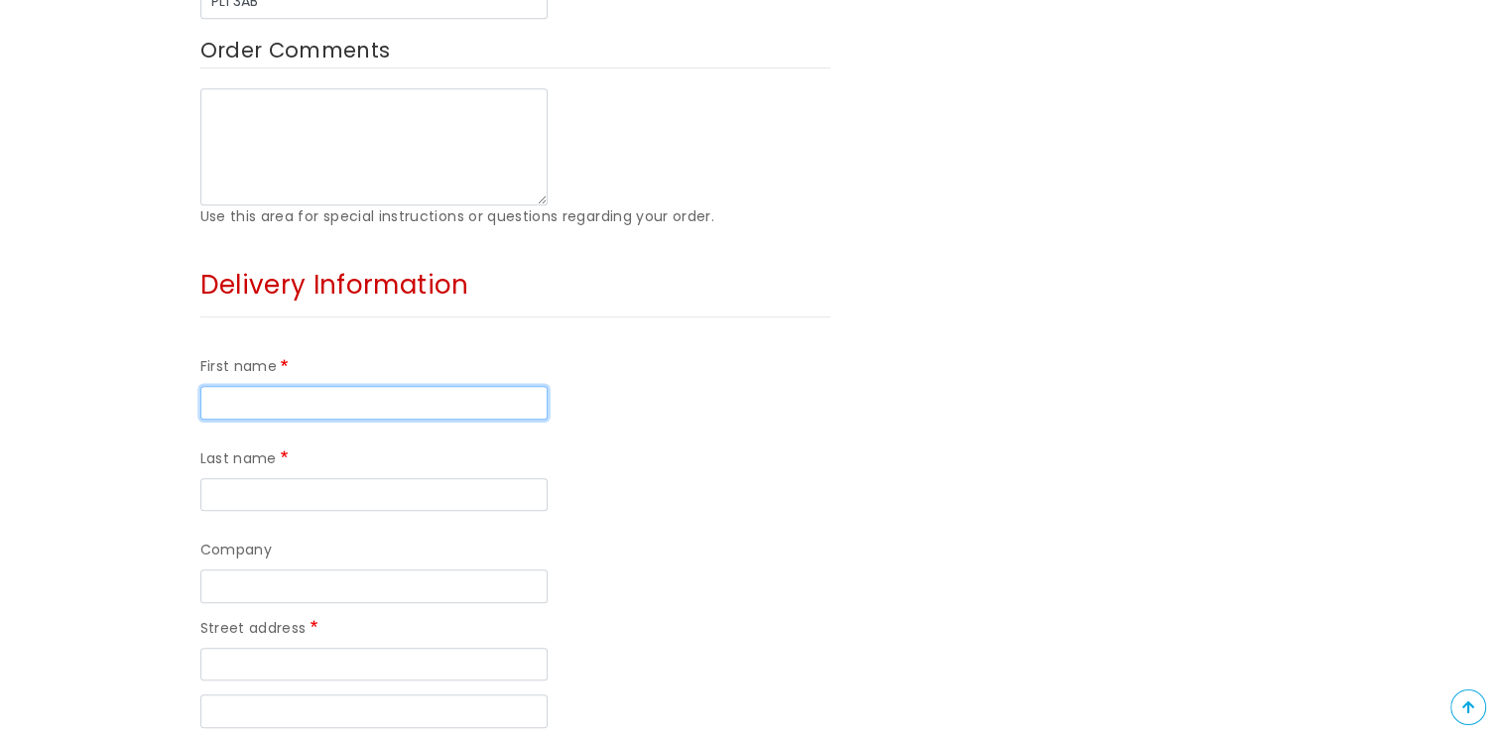
click at [280, 386] on input "First name" at bounding box center [373, 403] width 347 height 34
type input "Tanya"
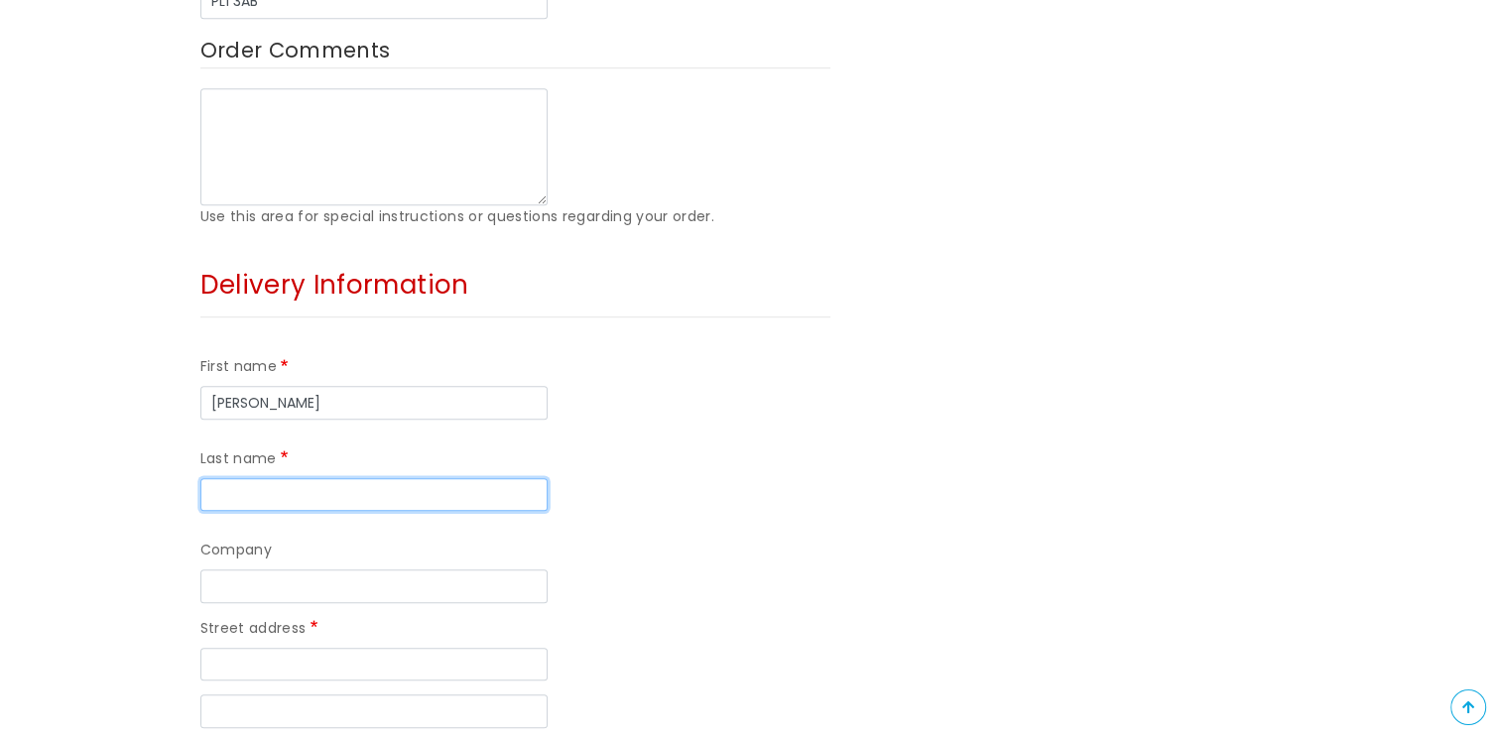
click at [535, 478] on input "Last name" at bounding box center [373, 495] width 347 height 34
type input "Rennie"
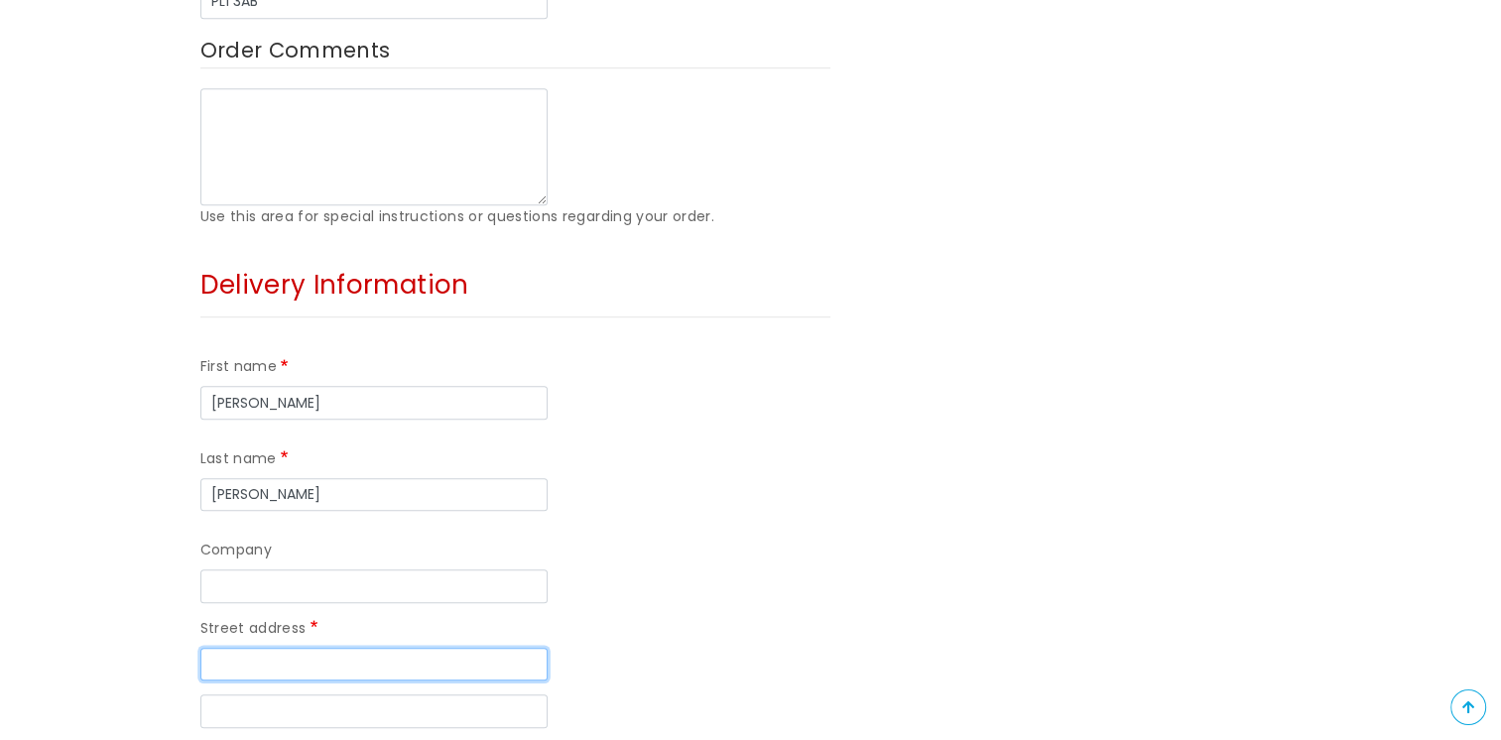
drag, startPoint x: 349, startPoint y: 477, endPoint x: 360, endPoint y: 467, distance: 14.8
click at [349, 648] on input "Street address" at bounding box center [373, 665] width 347 height 34
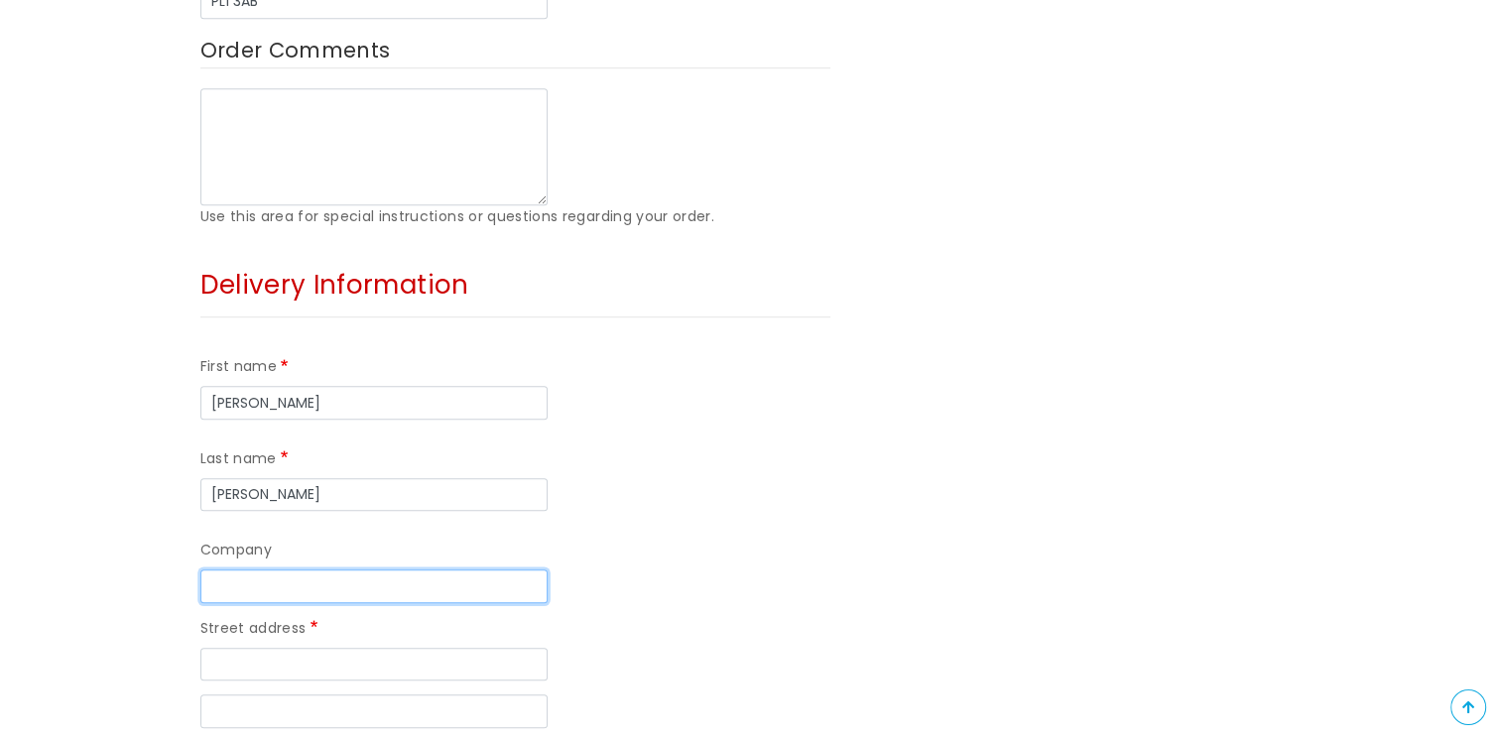
click at [381, 570] on input "Company" at bounding box center [373, 587] width 347 height 34
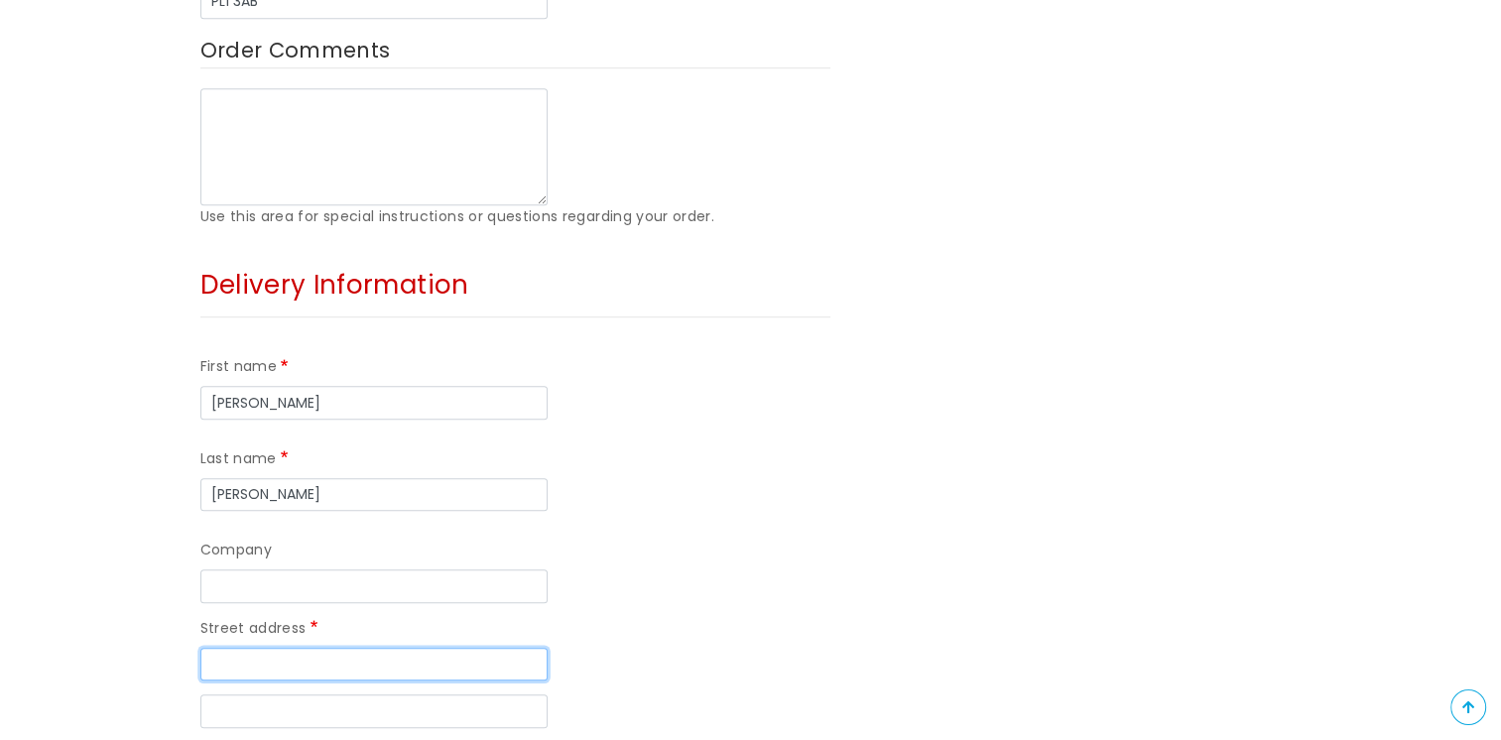
click at [366, 648] on input "Street address" at bounding box center [373, 665] width 347 height 34
type input "169 Lakeside drive"
type input "Plymouth"
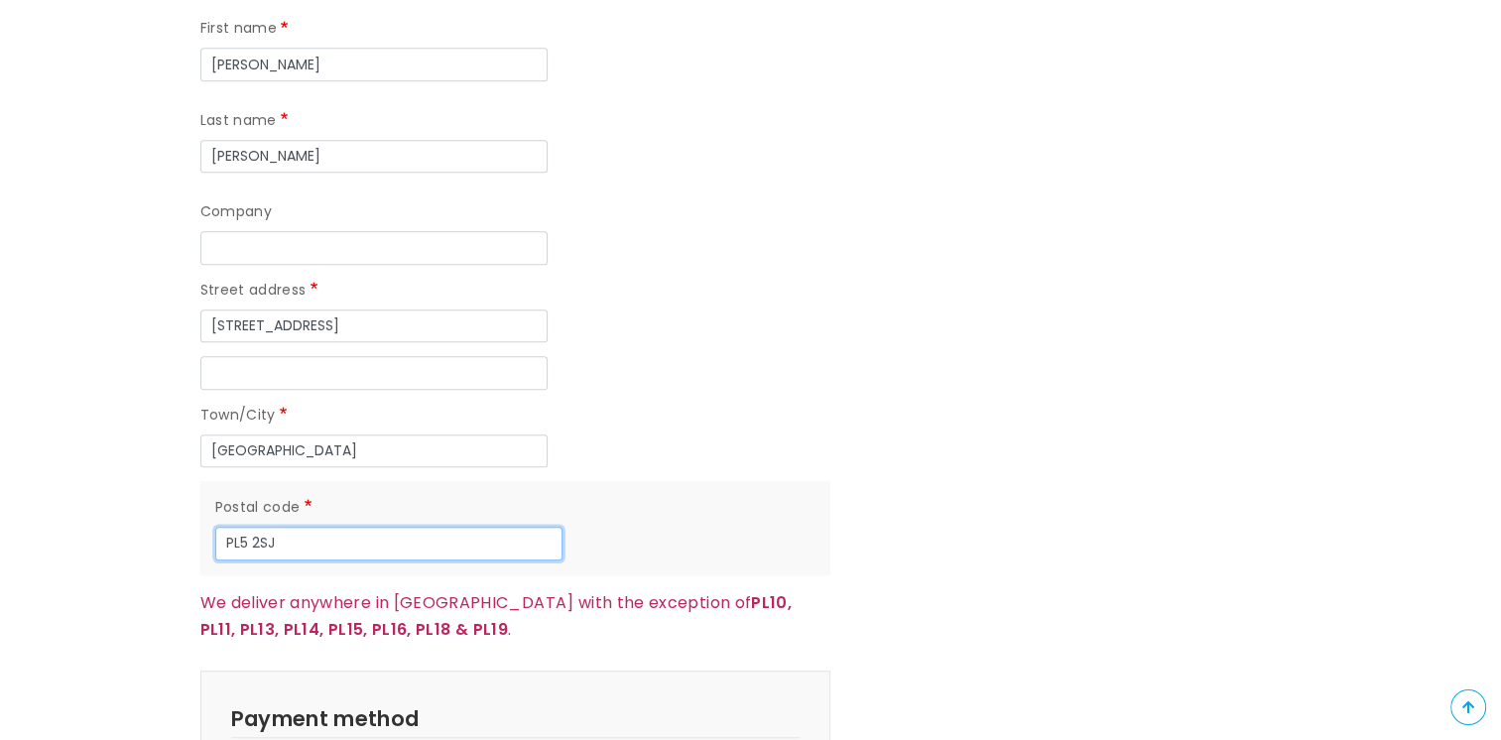
scroll to position [1687, 0]
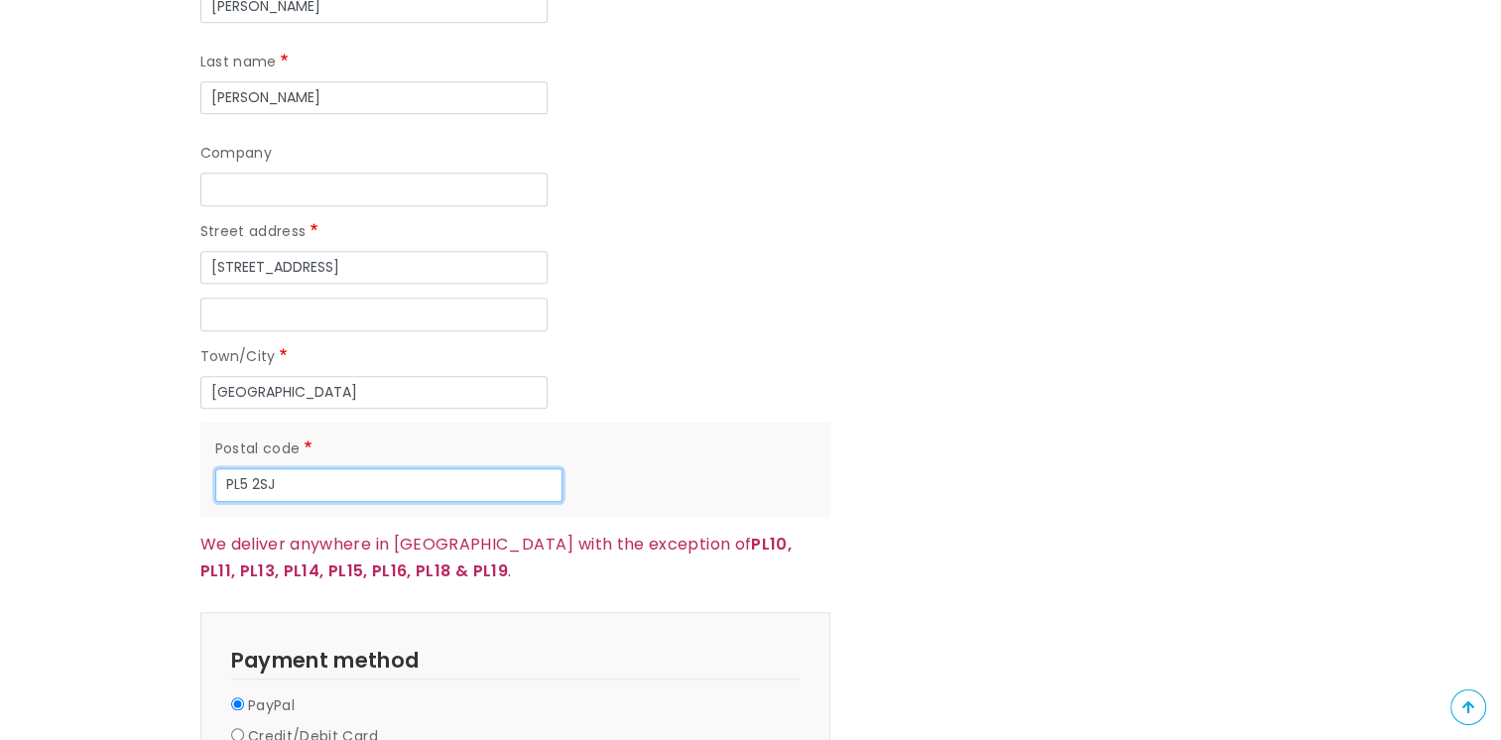
type input "PL5 2SJ"
click at [298, 725] on label "Credit/Debit Card" at bounding box center [313, 737] width 130 height 24
click at [244, 728] on input "Credit/Debit Card" at bounding box center [237, 734] width 13 height 13
radio input "true"
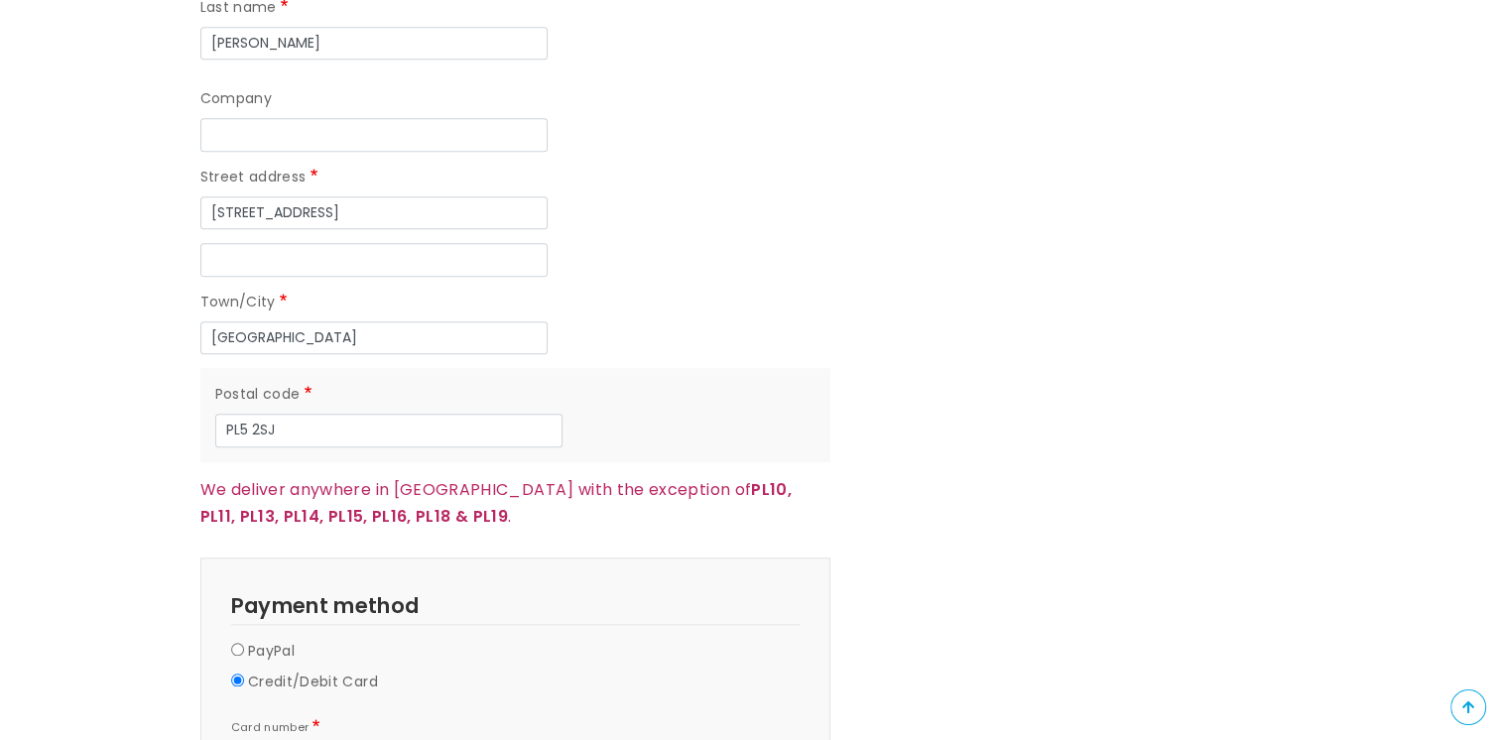
scroll to position [1786, 0]
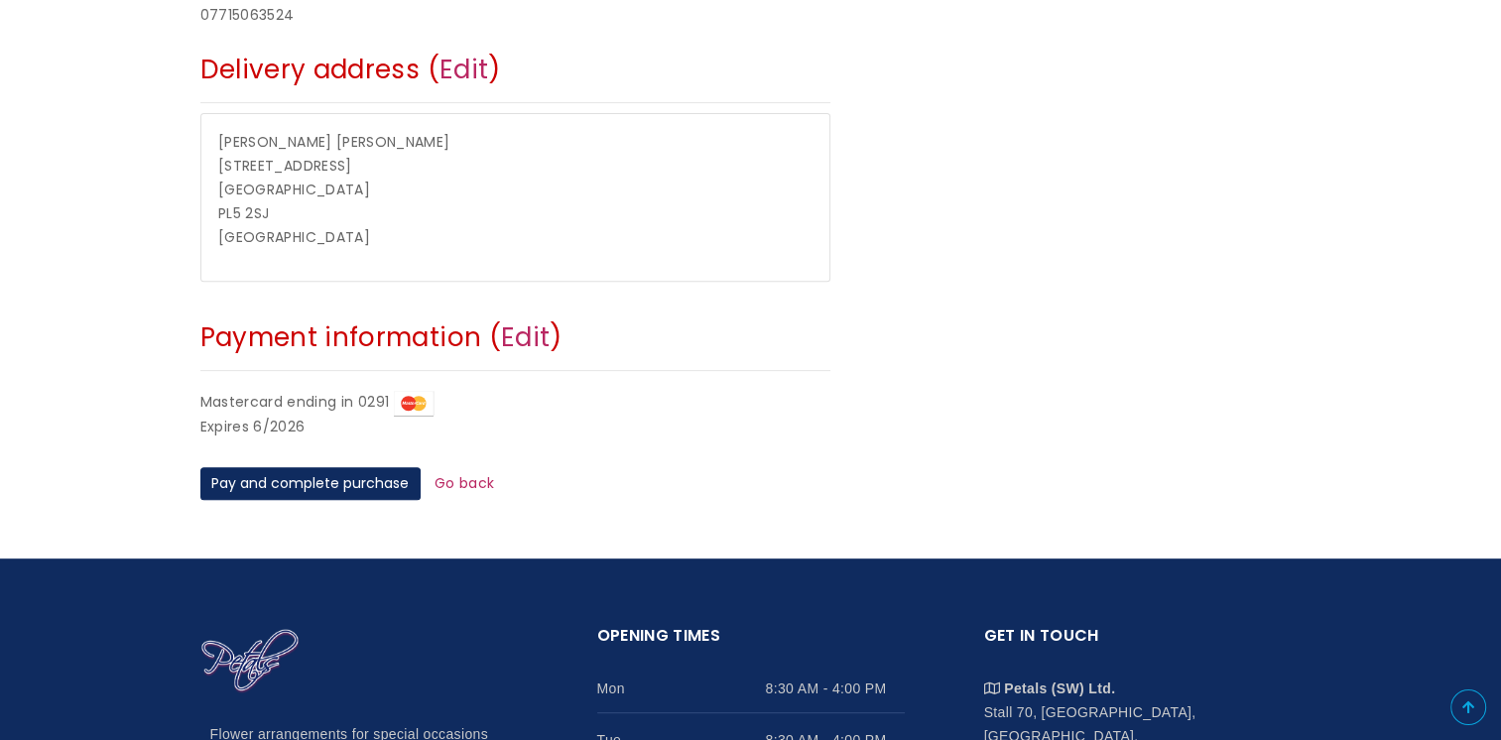
scroll to position [695, 0]
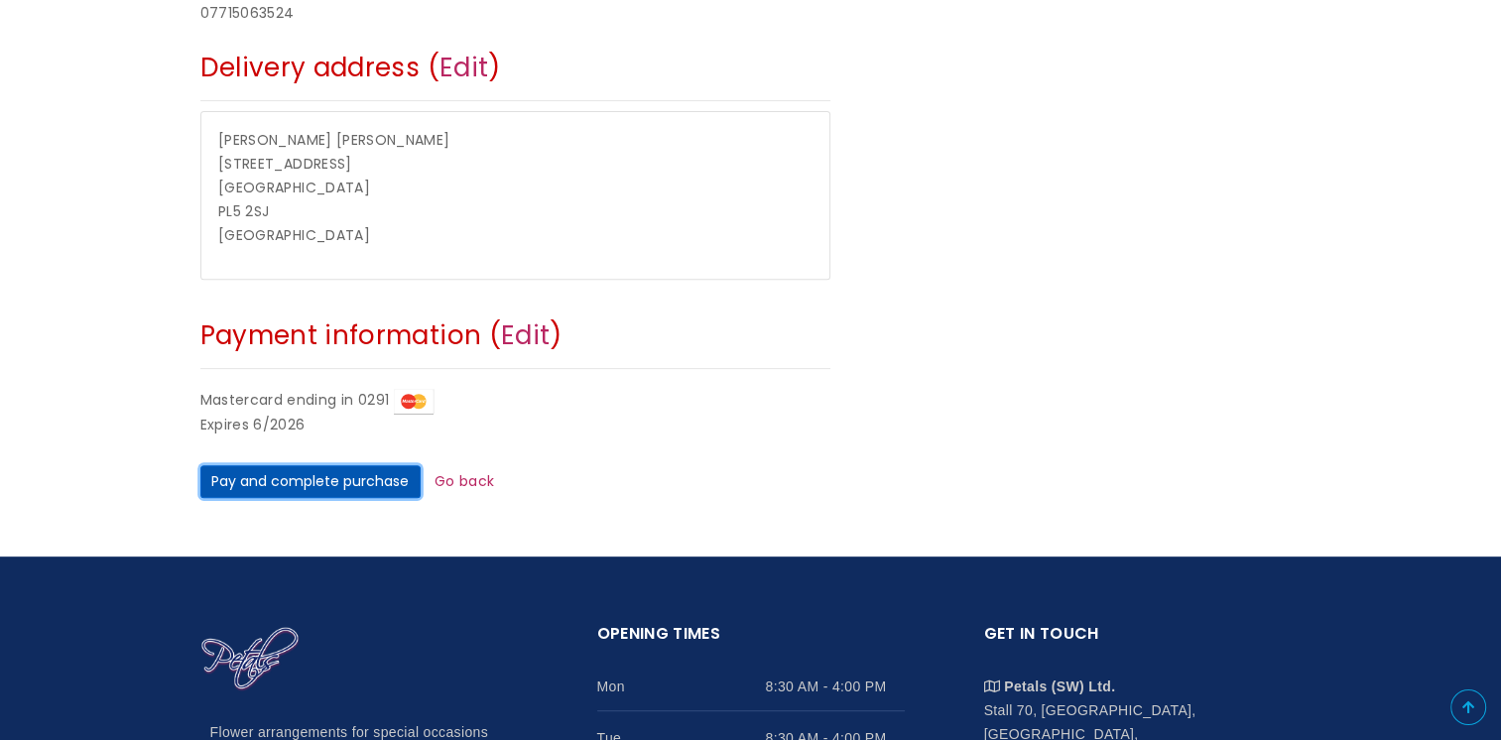
click at [311, 486] on button "Pay and complete purchase" at bounding box center [310, 482] width 220 height 34
